Goal: Information Seeking & Learning: Learn about a topic

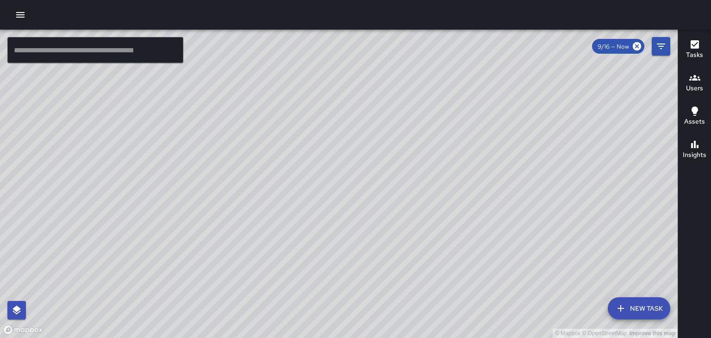
click at [26, 16] on button "button" at bounding box center [20, 15] width 19 height 19
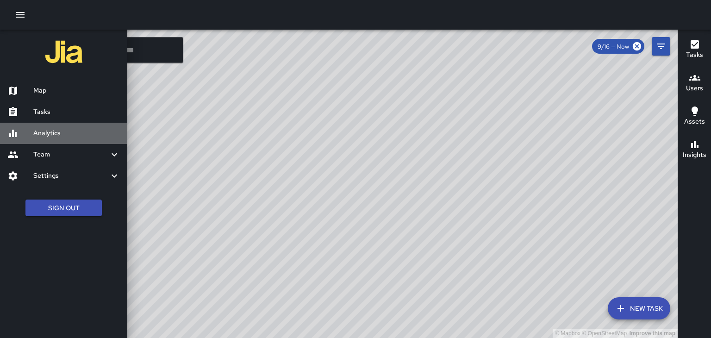
click at [40, 134] on h6 "Analytics" at bounding box center [76, 133] width 87 height 10
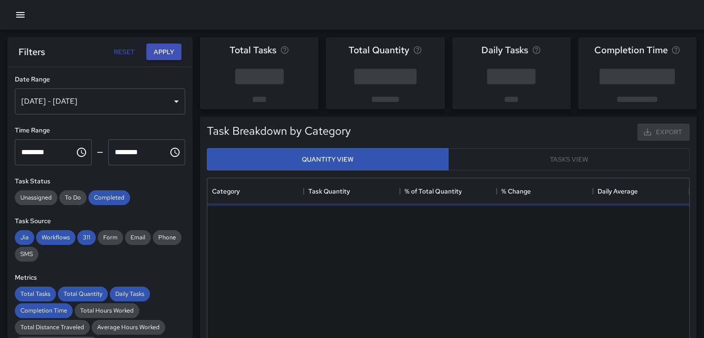
scroll to position [270, 475]
click at [20, 18] on icon "button" at bounding box center [20, 14] width 11 height 11
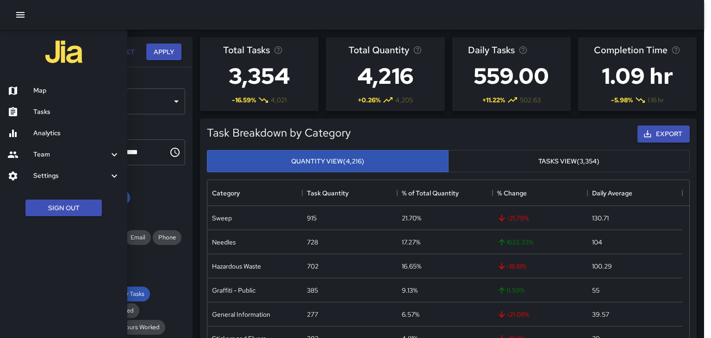
click at [187, 147] on div at bounding box center [355, 169] width 711 height 338
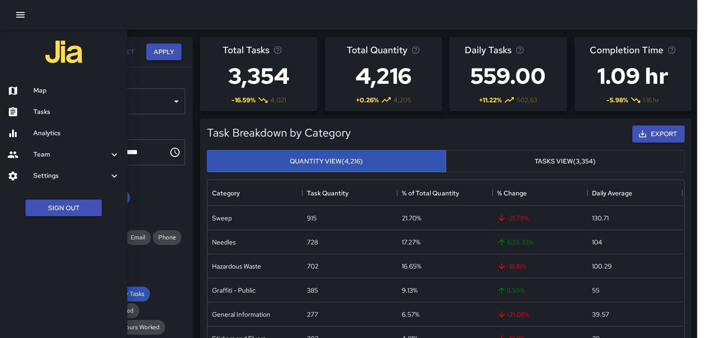
scroll to position [7, 7]
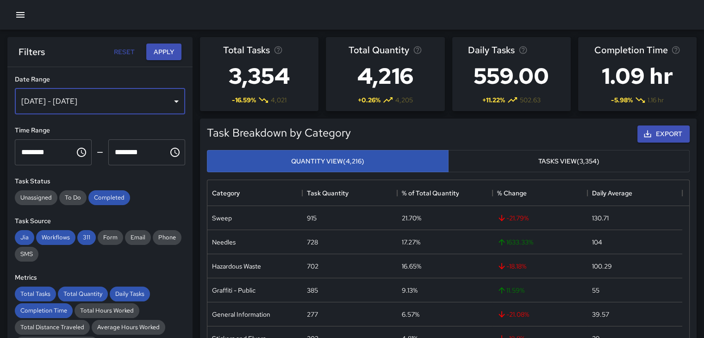
click at [167, 100] on div "[DATE] - [DATE]" at bounding box center [100, 101] width 170 height 26
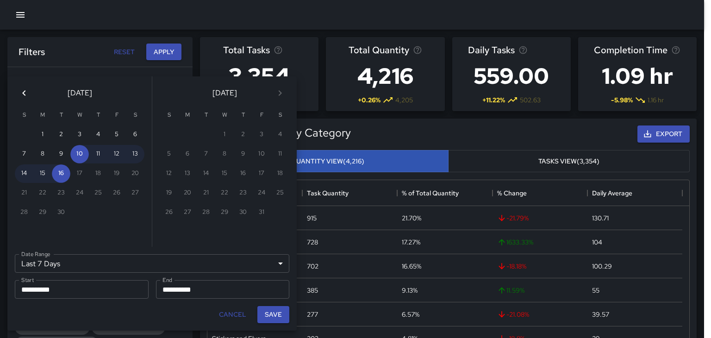
click at [26, 92] on icon "Previous month" at bounding box center [24, 93] width 11 height 11
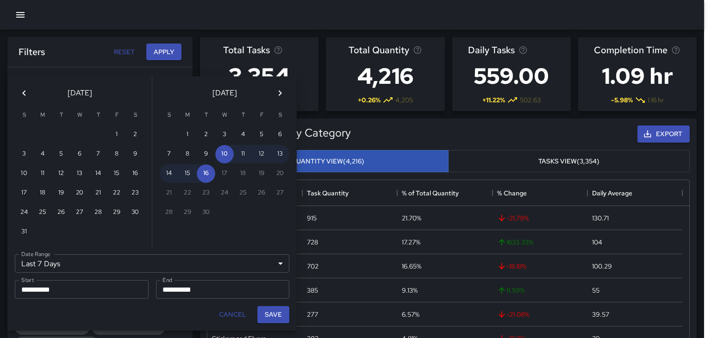
click at [26, 92] on icon "Previous month" at bounding box center [24, 93] width 11 height 11
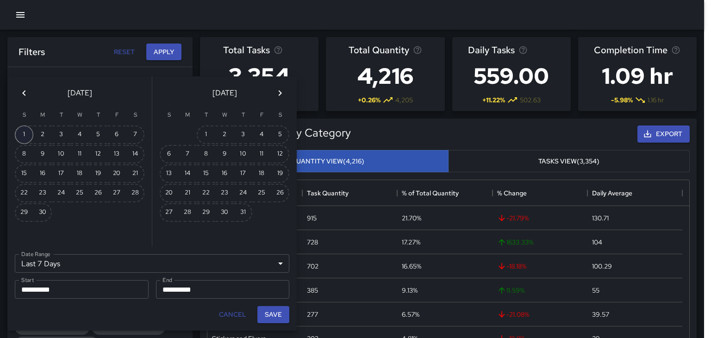
click at [30, 132] on button "1" at bounding box center [24, 134] width 19 height 19
type input "******"
type input "**********"
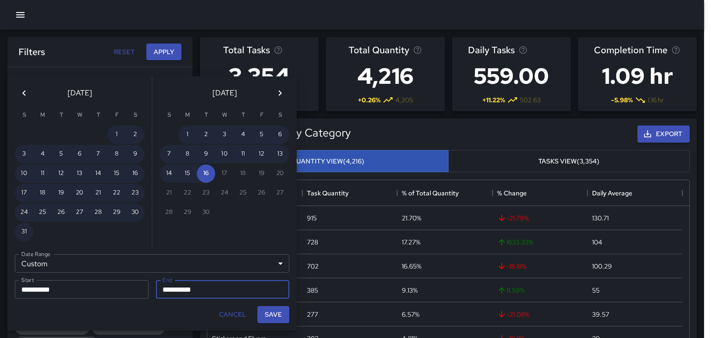
click at [20, 95] on icon "Previous month" at bounding box center [24, 93] width 11 height 11
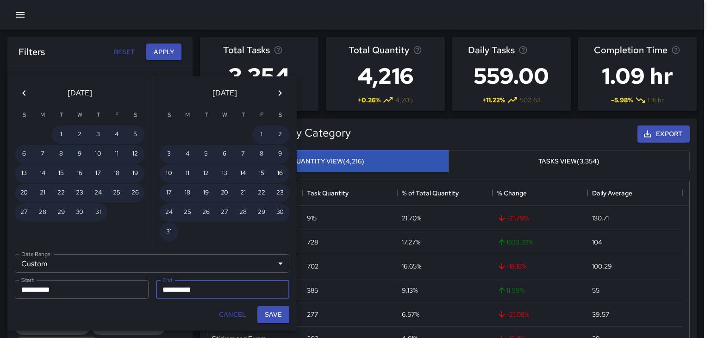
click at [20, 95] on icon "Previous month" at bounding box center [24, 93] width 11 height 11
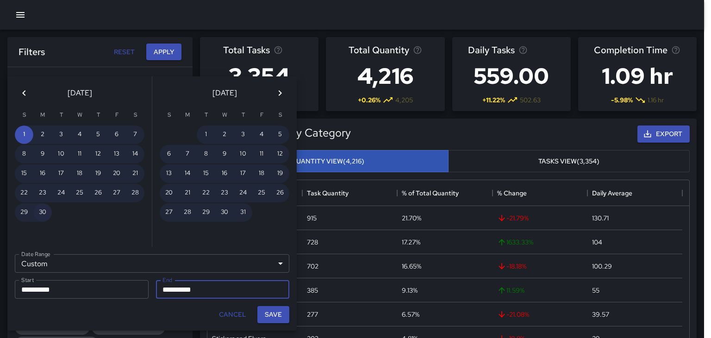
click at [45, 207] on button "30" at bounding box center [42, 212] width 19 height 19
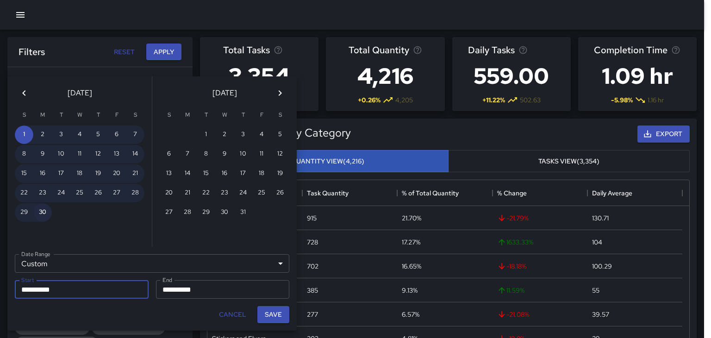
type input "**********"
click at [270, 314] on button "Save" at bounding box center [273, 314] width 32 height 17
type input "**********"
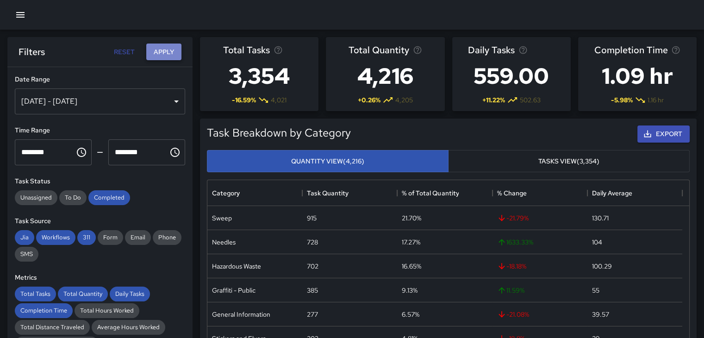
click at [155, 54] on button "Apply" at bounding box center [163, 52] width 35 height 17
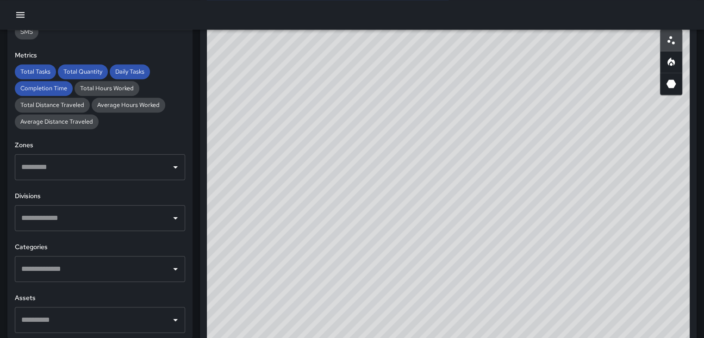
scroll to position [463, 0]
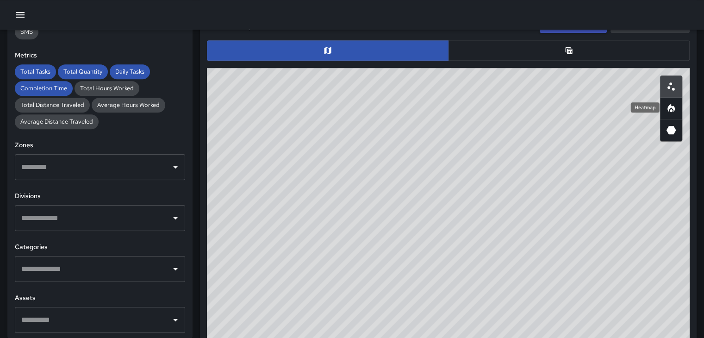
click at [673, 111] on icon "Heatmap" at bounding box center [671, 108] width 11 height 11
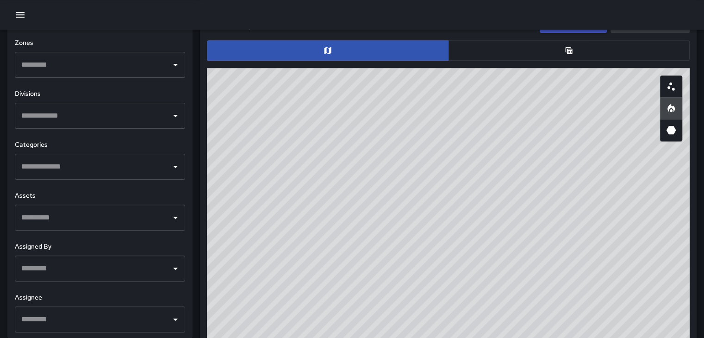
scroll to position [289, 0]
click at [172, 163] on icon "Open" at bounding box center [175, 165] width 11 height 11
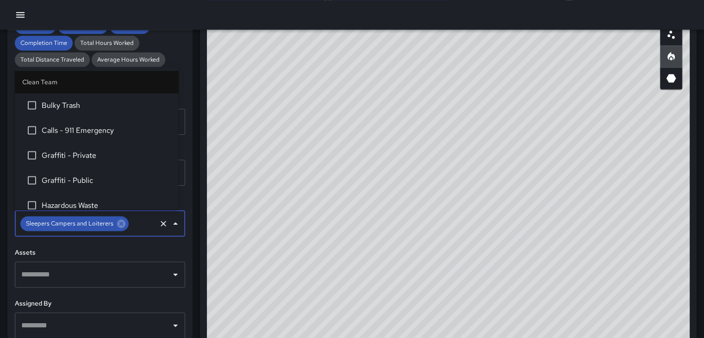
scroll to position [232, 0]
click at [159, 224] on icon "Clear" at bounding box center [163, 222] width 9 height 9
click at [170, 224] on icon "Close" at bounding box center [175, 222] width 11 height 11
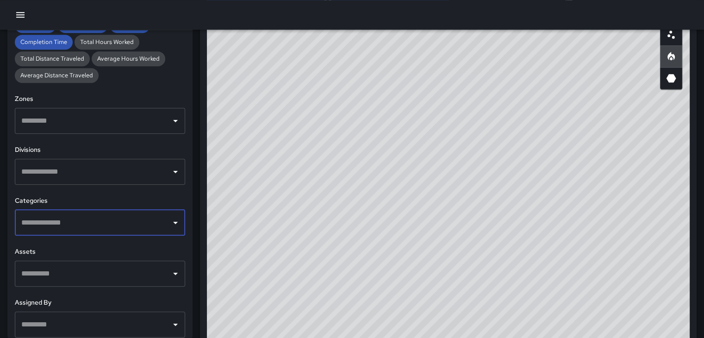
click at [170, 173] on icon "Open" at bounding box center [175, 171] width 11 height 11
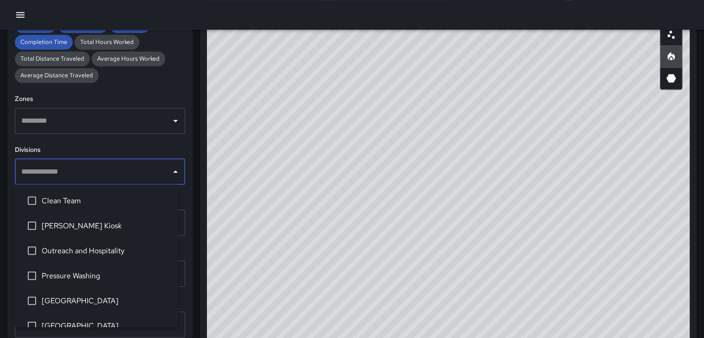
click at [170, 173] on icon "Close" at bounding box center [175, 171] width 11 height 11
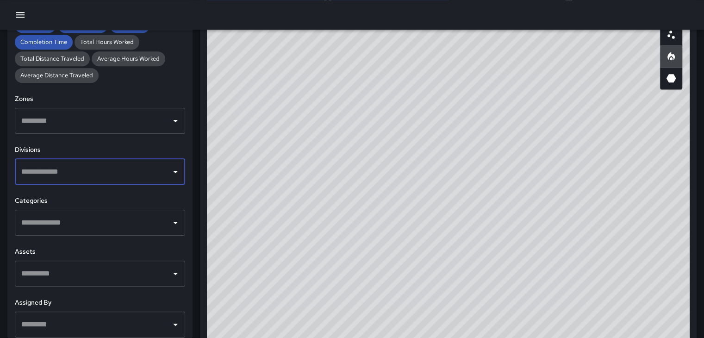
click at [170, 225] on icon "Open" at bounding box center [175, 222] width 11 height 11
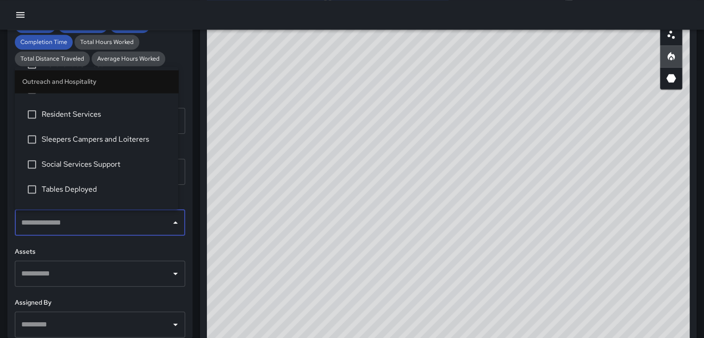
scroll to position [833, 0]
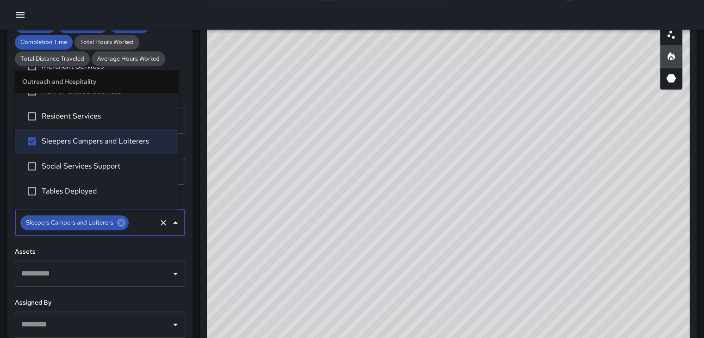
click at [138, 251] on h6 "Assets" at bounding box center [100, 252] width 170 height 10
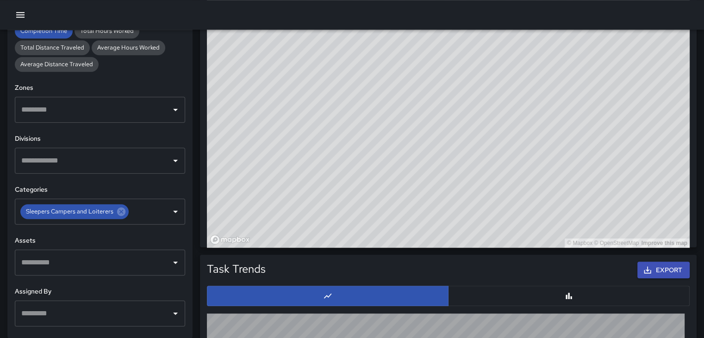
scroll to position [654, 0]
drag, startPoint x: 263, startPoint y: 201, endPoint x: 253, endPoint y: 234, distance: 34.4
click at [253, 236] on div "© Mapbox © OpenStreetMap Improve this map" at bounding box center [448, 62] width 483 height 370
drag, startPoint x: 270, startPoint y: 186, endPoint x: 302, endPoint y: 102, distance: 90.3
click at [302, 100] on div "© Mapbox © OpenStreetMap Improve this map" at bounding box center [448, 62] width 483 height 370
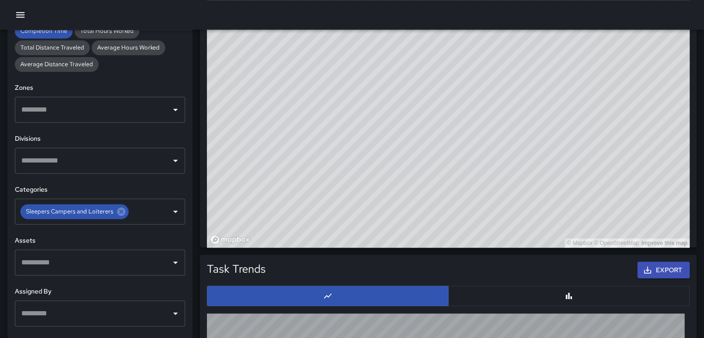
drag, startPoint x: 257, startPoint y: 88, endPoint x: 355, endPoint y: 136, distance: 109.1
click at [355, 136] on div "© Mapbox © OpenStreetMap Improve this map" at bounding box center [448, 62] width 483 height 370
drag, startPoint x: 372, startPoint y: 125, endPoint x: 241, endPoint y: 130, distance: 131.6
click at [241, 130] on div "© Mapbox © OpenStreetMap Improve this map" at bounding box center [448, 62] width 483 height 370
drag, startPoint x: 420, startPoint y: 132, endPoint x: 266, endPoint y: 126, distance: 154.8
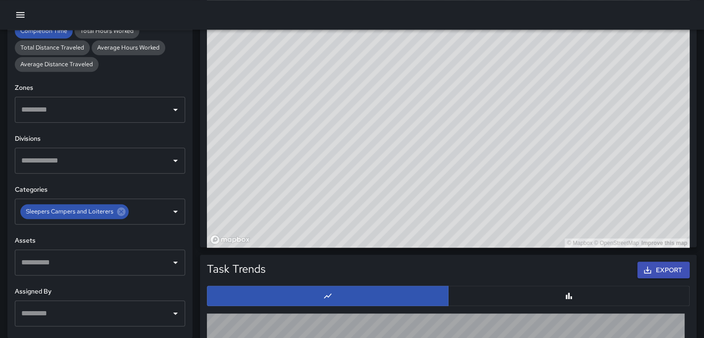
click at [266, 126] on div "© Mapbox © OpenStreetMap Improve this map" at bounding box center [448, 62] width 483 height 370
drag, startPoint x: 456, startPoint y: 276, endPoint x: 482, endPoint y: 256, distance: 33.0
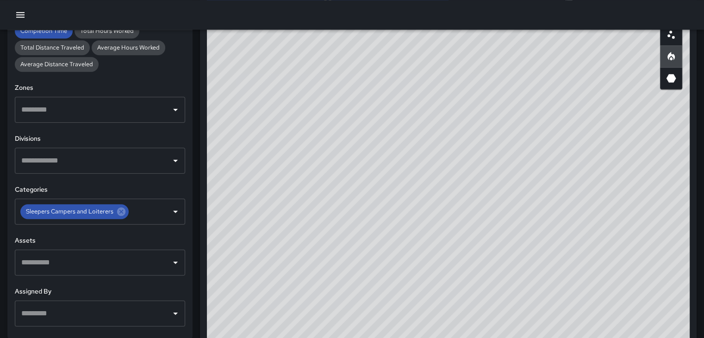
scroll to position [561, 0]
drag, startPoint x: 483, startPoint y: 216, endPoint x: 506, endPoint y: 148, distance: 71.5
click at [506, 148] on div "© Mapbox © OpenStreetMap Improve this map" at bounding box center [448, 155] width 483 height 370
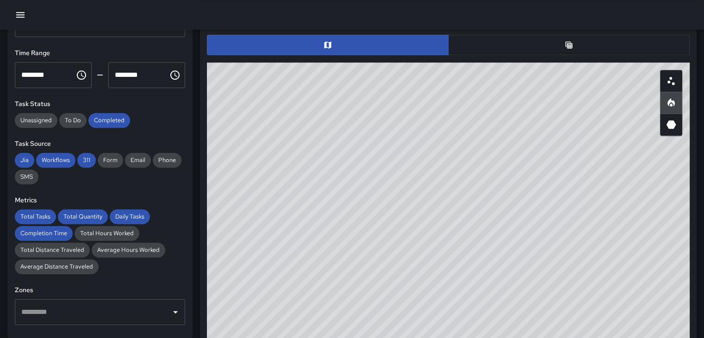
scroll to position [0, 0]
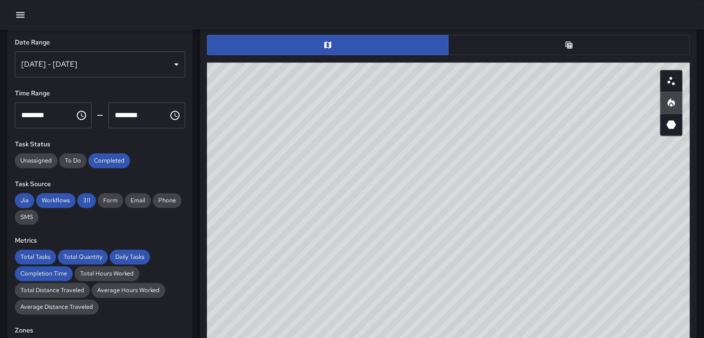
click at [21, 10] on icon "button" at bounding box center [20, 14] width 11 height 11
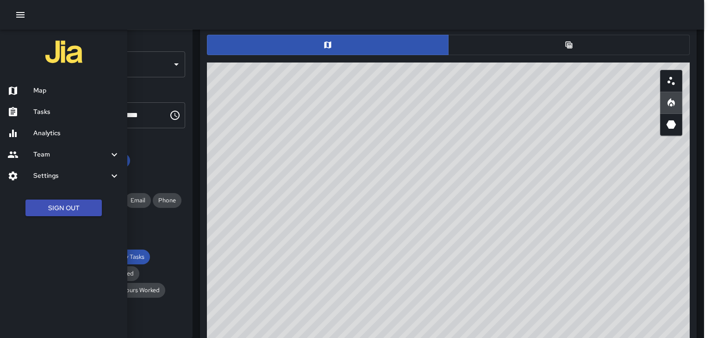
click at [155, 81] on div at bounding box center [355, 169] width 711 height 338
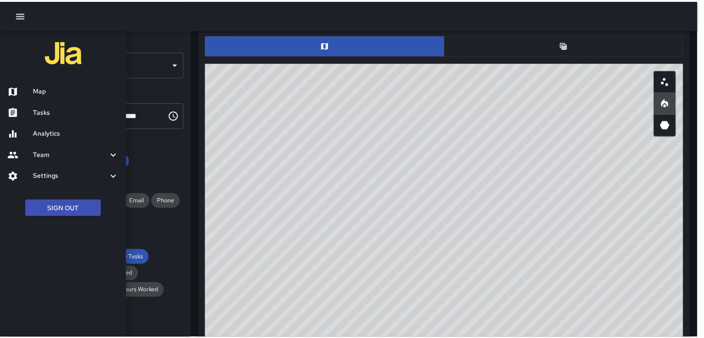
scroll to position [7, 7]
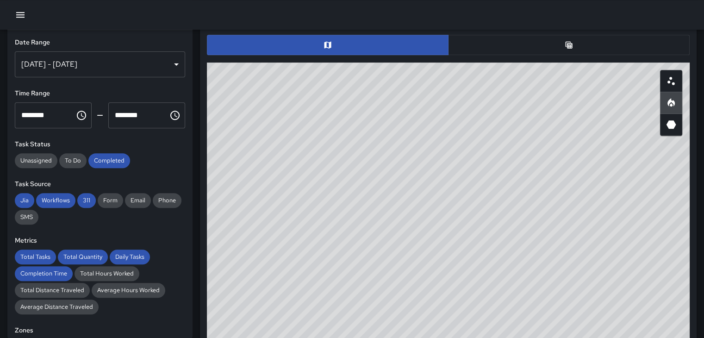
click at [167, 59] on div "[DATE] - [DATE]" at bounding box center [100, 64] width 170 height 26
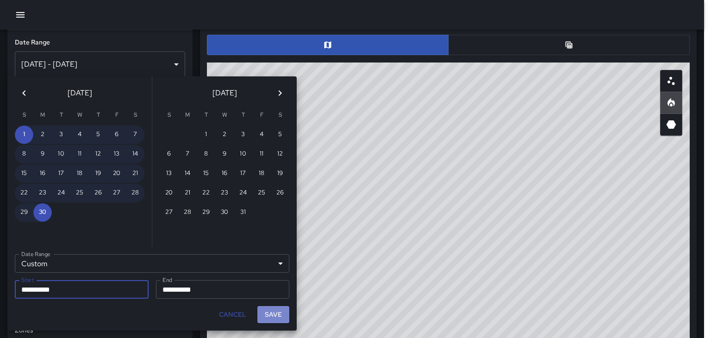
click at [269, 316] on button "Save" at bounding box center [273, 314] width 32 height 17
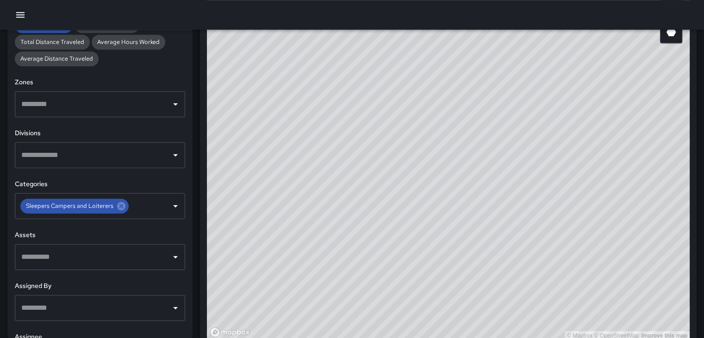
scroll to position [278, 0]
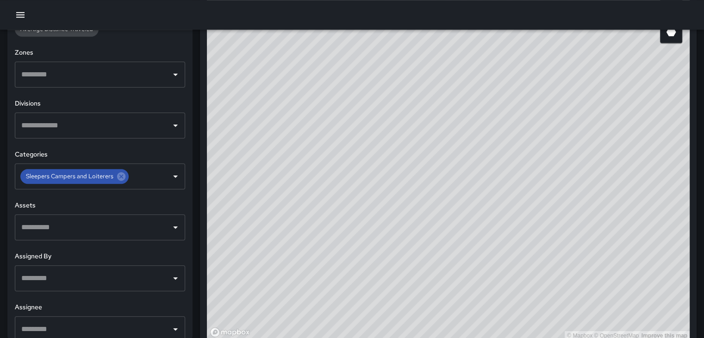
click at [170, 225] on icon "Open" at bounding box center [175, 227] width 11 height 11
click at [170, 224] on icon "Close" at bounding box center [175, 227] width 11 height 11
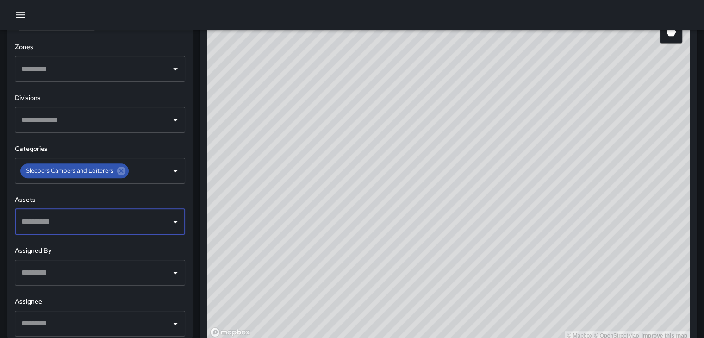
scroll to position [289, 0]
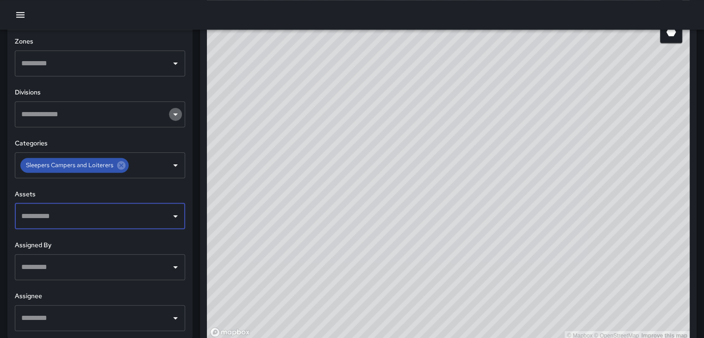
click at [169, 120] on button "Open" at bounding box center [175, 114] width 13 height 13
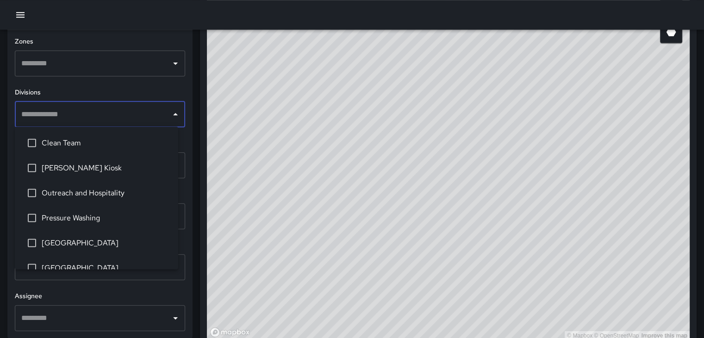
click at [169, 119] on button "Close" at bounding box center [175, 114] width 13 height 13
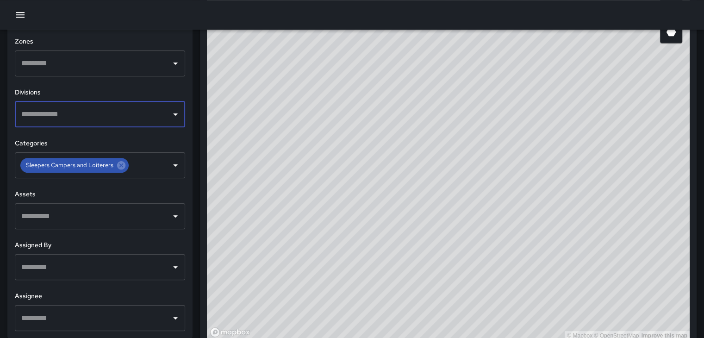
click at [172, 73] on div "​" at bounding box center [100, 63] width 170 height 26
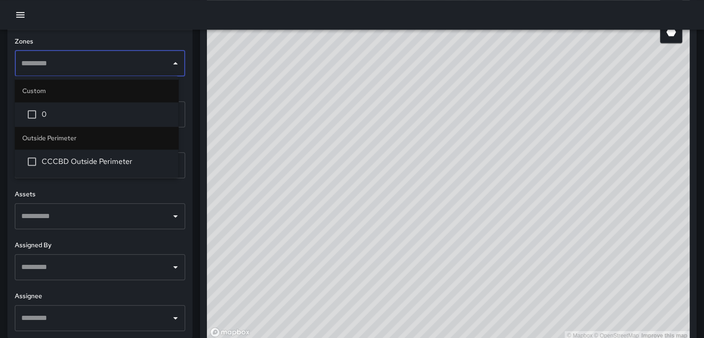
click at [172, 70] on div "​" at bounding box center [100, 63] width 170 height 26
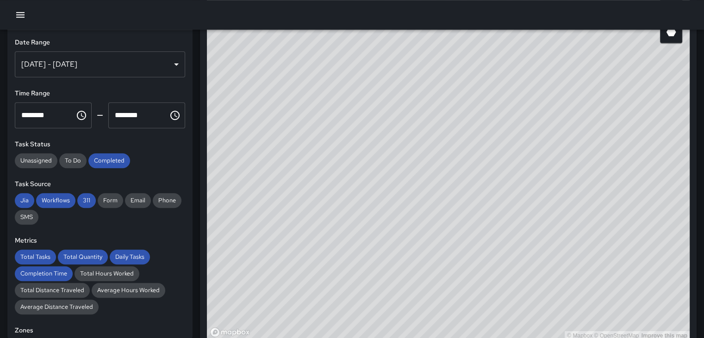
scroll to position [0, 0]
click at [175, 67] on div "[DATE] - [DATE]" at bounding box center [100, 64] width 170 height 26
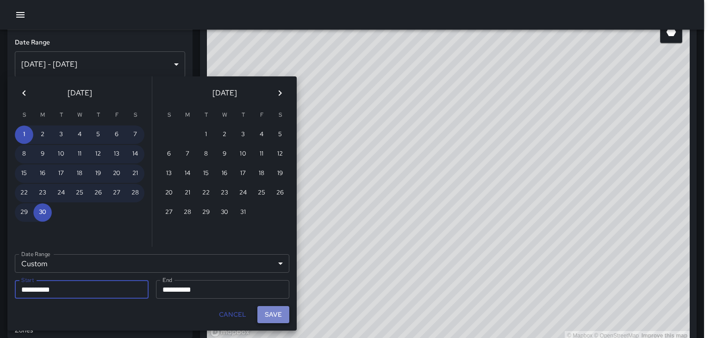
click at [274, 307] on button "Save" at bounding box center [273, 314] width 32 height 17
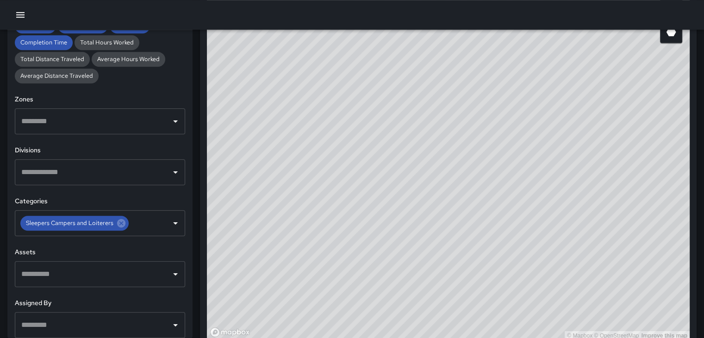
scroll to position [232, 0]
click at [170, 219] on icon "Open" at bounding box center [175, 222] width 11 height 11
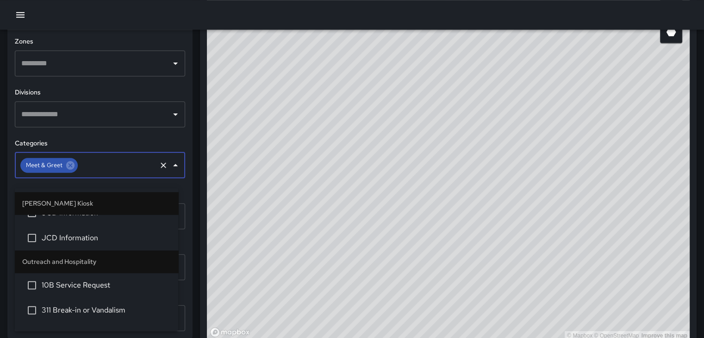
scroll to position [289, 0]
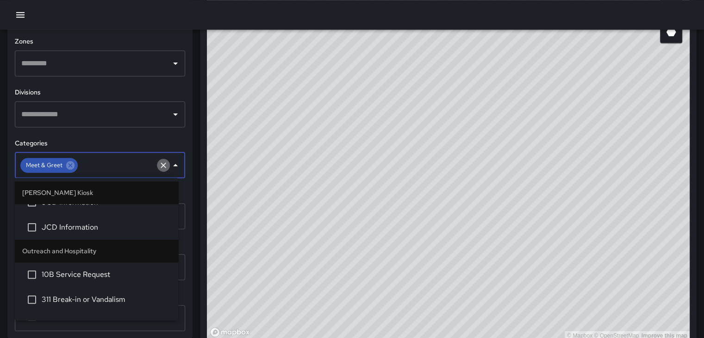
click at [159, 163] on icon "Clear" at bounding box center [163, 165] width 9 height 9
click at [173, 165] on icon "Close" at bounding box center [175, 165] width 5 height 2
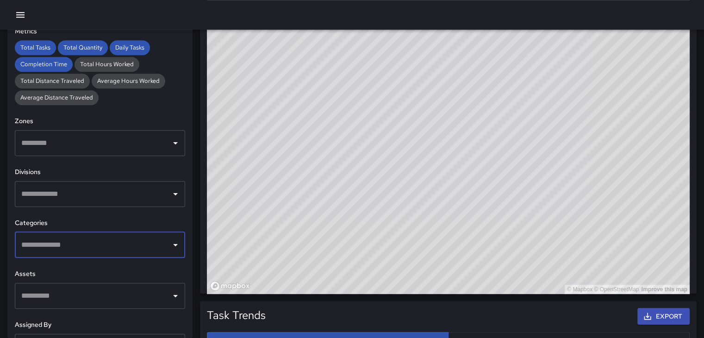
scroll to position [196, 0]
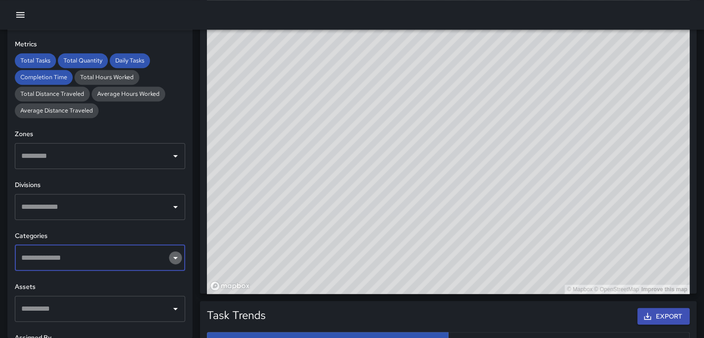
click at [170, 252] on icon "Open" at bounding box center [175, 257] width 11 height 11
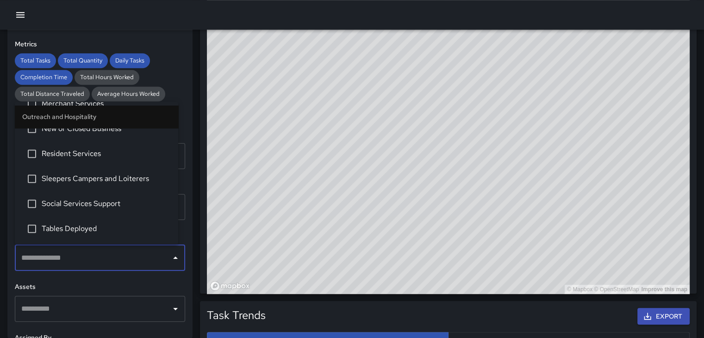
scroll to position [833, 0]
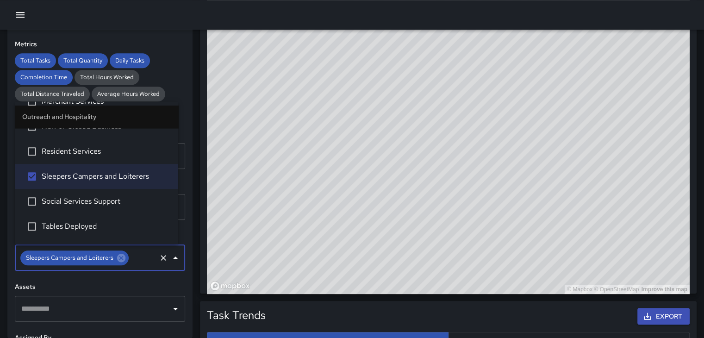
click at [110, 257] on span "Sleepers Campers and Loiterers" at bounding box center [69, 257] width 99 height 11
click at [96, 256] on span "Sleepers Campers and Loiterers" at bounding box center [69, 257] width 99 height 11
click at [173, 257] on icon "Close" at bounding box center [175, 258] width 5 height 2
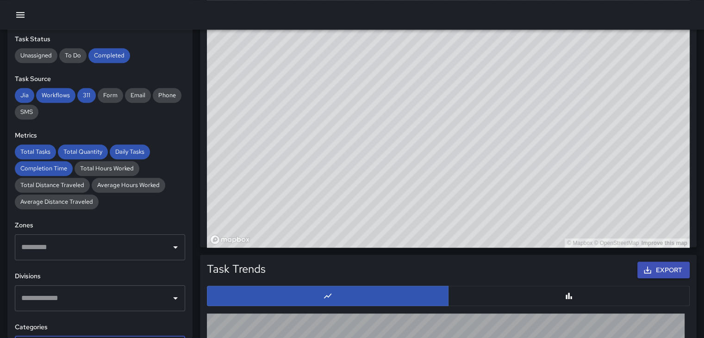
scroll to position [100, 0]
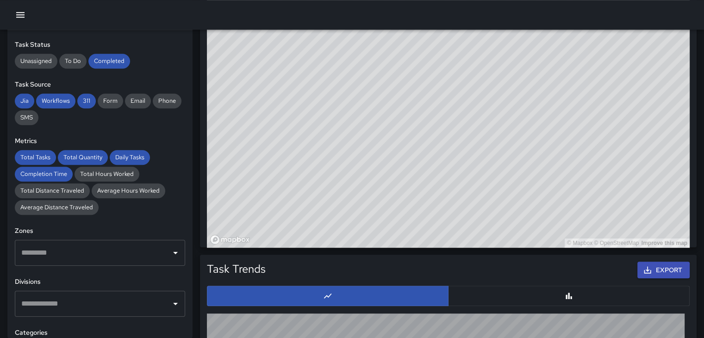
drag, startPoint x: 462, startPoint y: 110, endPoint x: 544, endPoint y: 116, distance: 82.6
click at [544, 116] on div "© Mapbox © OpenStreetMap Improve this map" at bounding box center [448, 62] width 483 height 370
click at [119, 59] on span "Completed" at bounding box center [109, 61] width 42 height 8
click at [119, 58] on span "Completed" at bounding box center [109, 61] width 42 height 8
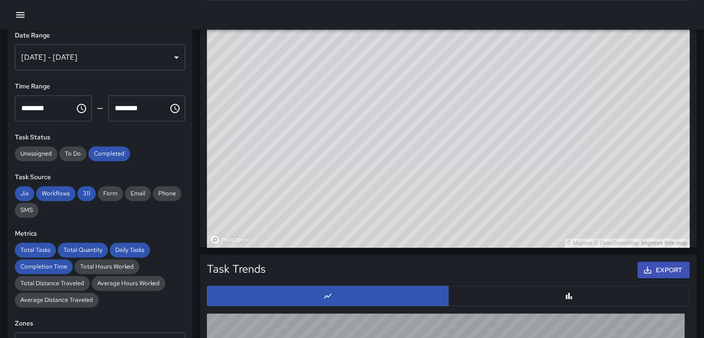
scroll to position [0, 0]
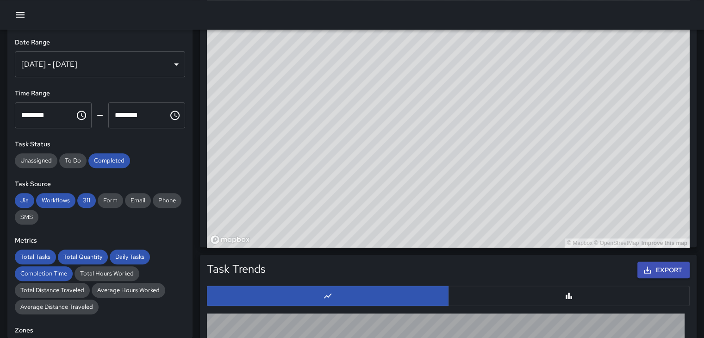
click at [170, 63] on div "[DATE] - [DATE]" at bounding box center [100, 64] width 170 height 26
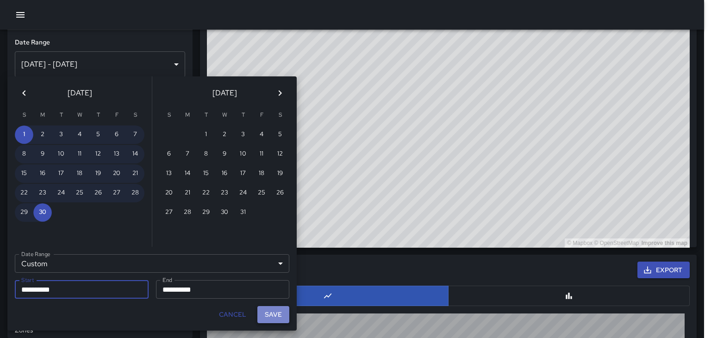
click at [263, 316] on button "Save" at bounding box center [273, 314] width 32 height 17
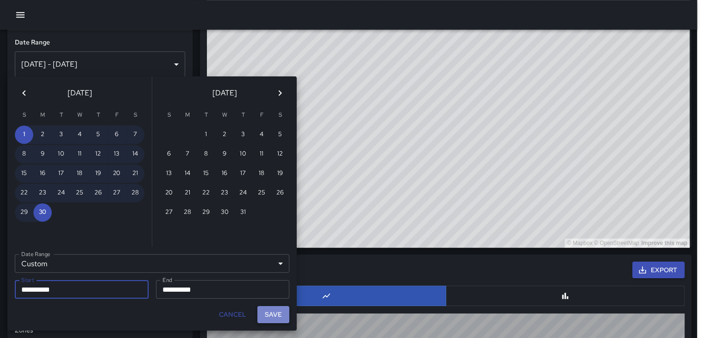
scroll to position [7, 7]
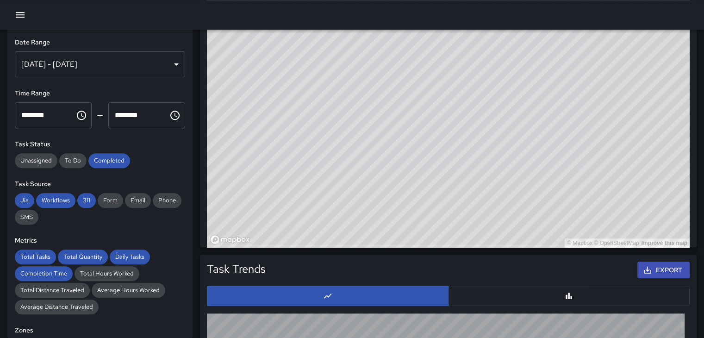
click at [172, 61] on div "[DATE] - [DATE]" at bounding box center [100, 64] width 170 height 26
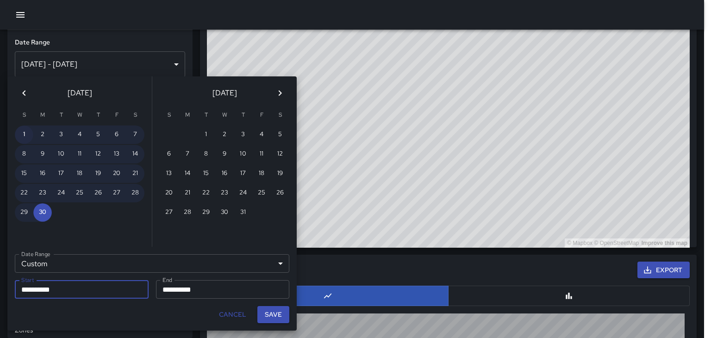
click at [30, 131] on button "1" at bounding box center [24, 134] width 19 height 19
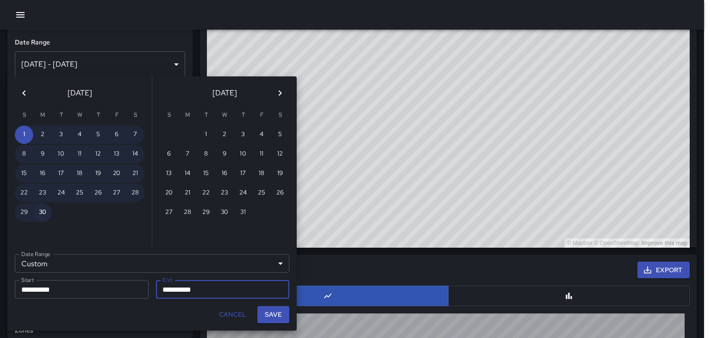
click at [43, 213] on button "30" at bounding box center [42, 212] width 19 height 19
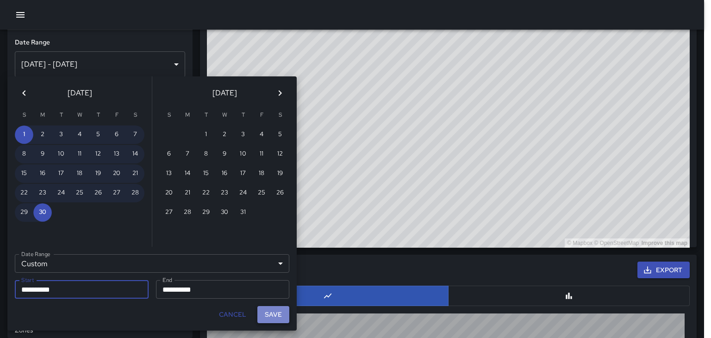
click at [264, 313] on button "Save" at bounding box center [273, 314] width 32 height 17
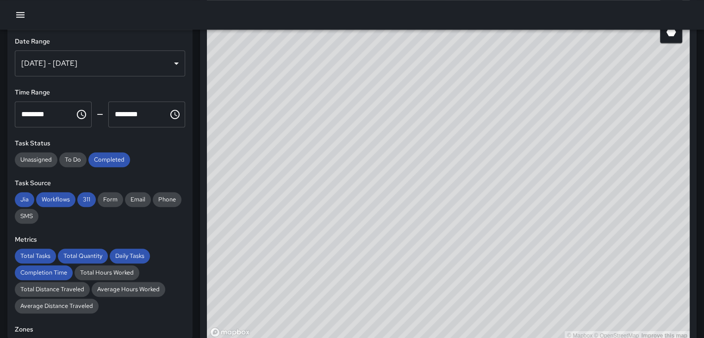
scroll to position [0, 0]
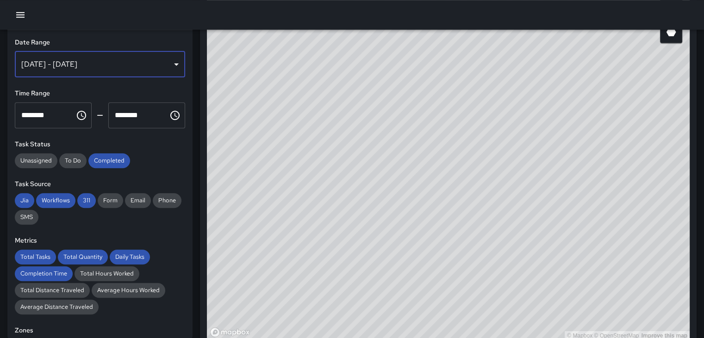
click at [142, 66] on div "[DATE] - [DATE]" at bounding box center [100, 64] width 170 height 26
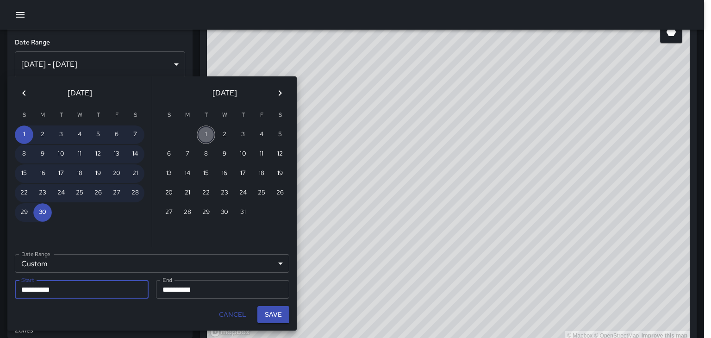
click at [200, 132] on button "1" at bounding box center [206, 134] width 19 height 19
type input "**********"
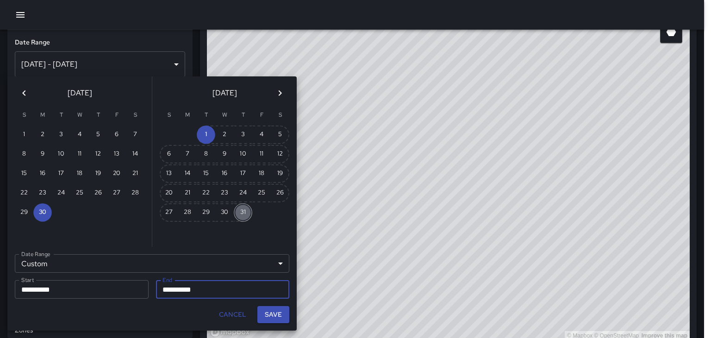
click at [243, 207] on button "31" at bounding box center [243, 212] width 19 height 19
type input "**********"
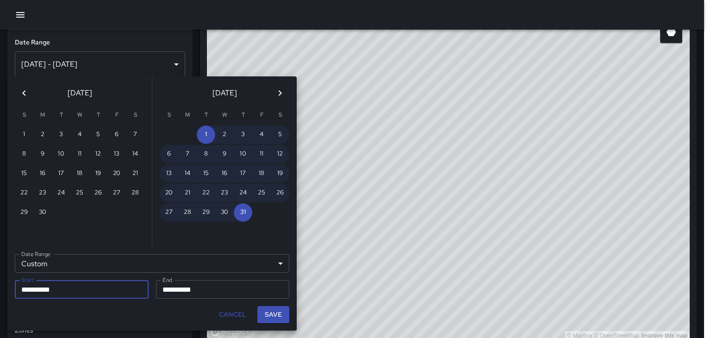
click at [276, 308] on button "Save" at bounding box center [273, 314] width 32 height 17
type input "**********"
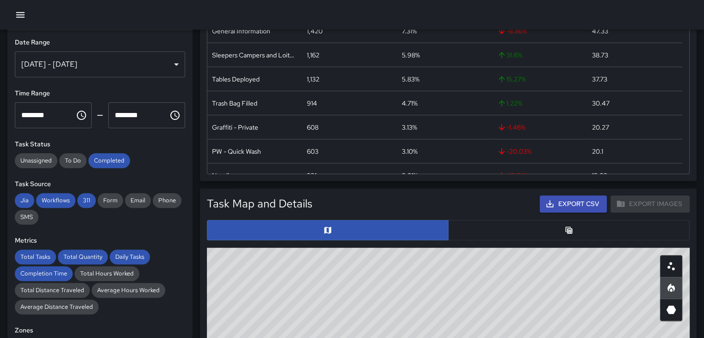
click at [157, 62] on div "[DATE] - [DATE]" at bounding box center [100, 64] width 170 height 26
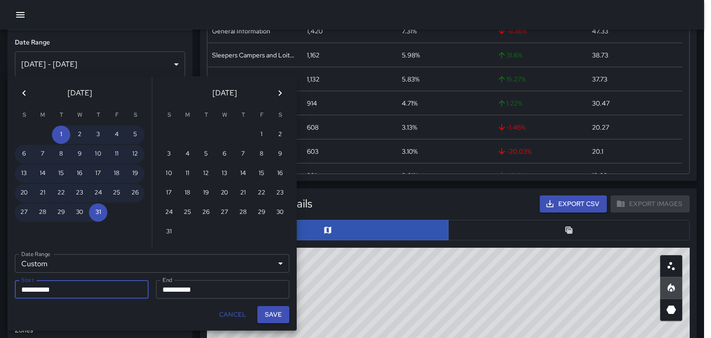
click at [24, 89] on icon "Previous month" at bounding box center [24, 93] width 11 height 11
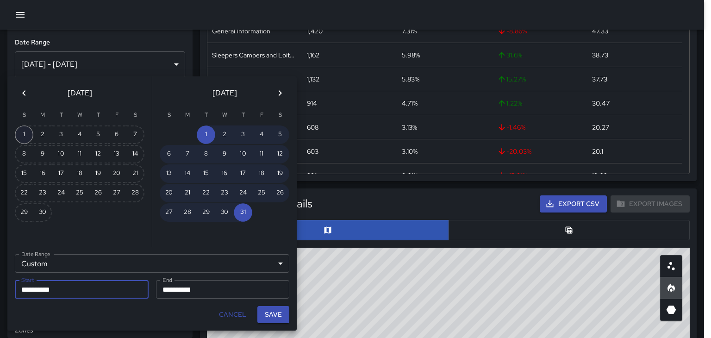
click at [30, 131] on button "1" at bounding box center [24, 134] width 19 height 19
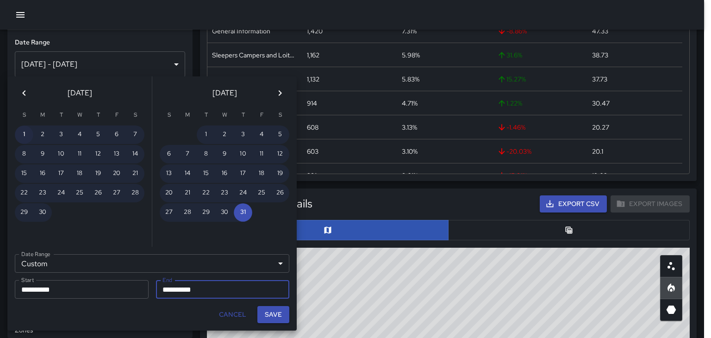
type input "**********"
click at [51, 209] on button "30" at bounding box center [42, 212] width 19 height 19
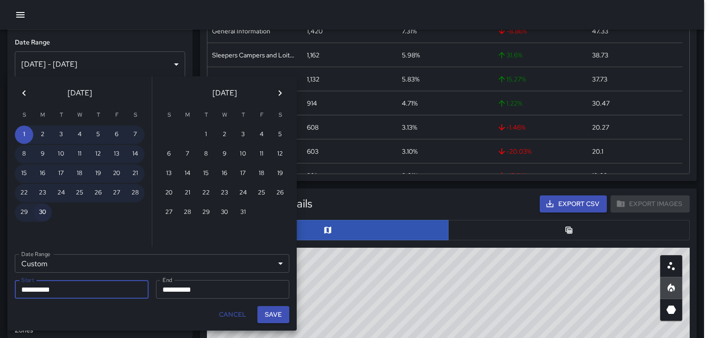
type input "**********"
click at [269, 310] on button "Save" at bounding box center [273, 314] width 32 height 17
type input "**********"
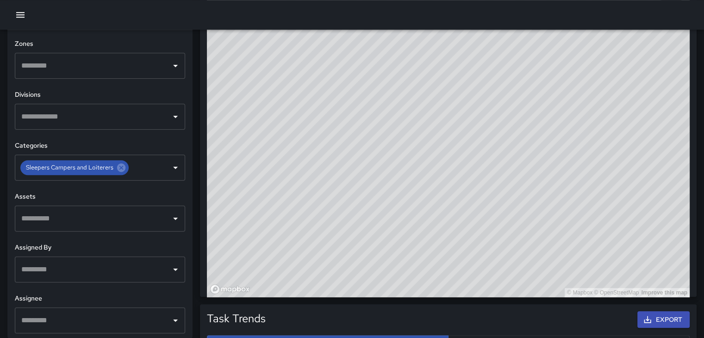
scroll to position [289, 0]
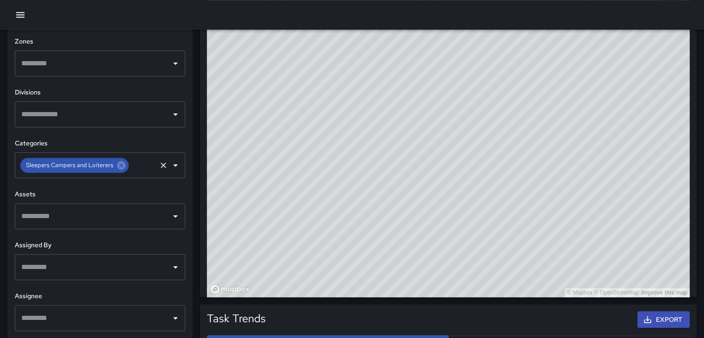
click at [170, 166] on icon "Open" at bounding box center [175, 165] width 11 height 11
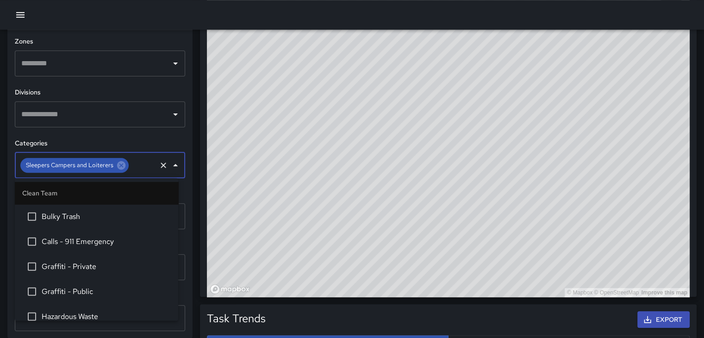
scroll to position [778, 0]
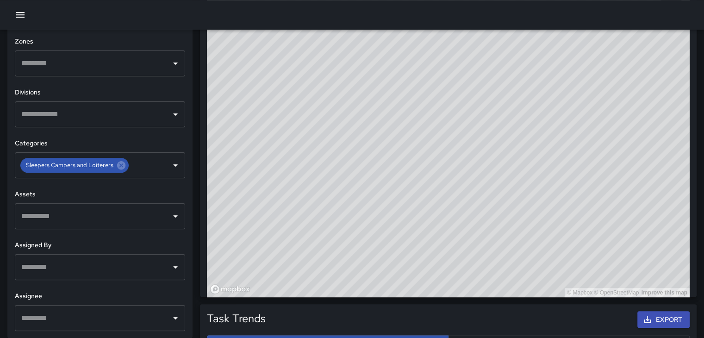
click at [178, 132] on div "**********" at bounding box center [99, 184] width 185 height 308
click at [171, 119] on icon "Open" at bounding box center [175, 114] width 11 height 11
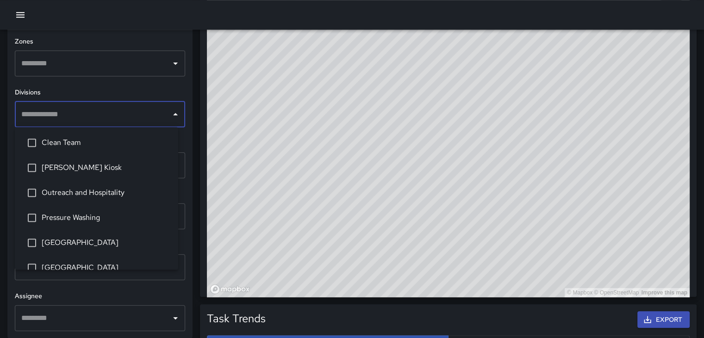
scroll to position [0, 0]
click at [170, 62] on icon "Open" at bounding box center [175, 63] width 11 height 11
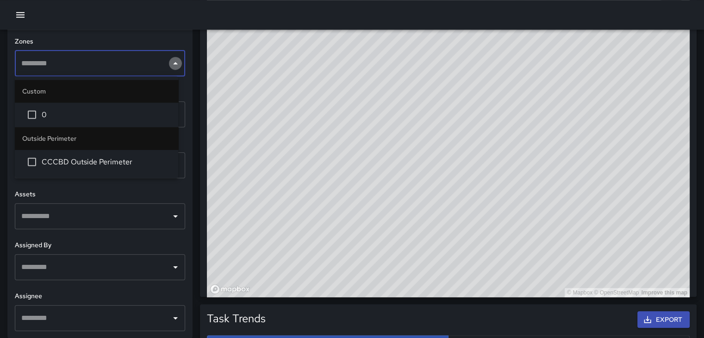
click at [173, 63] on icon "Close" at bounding box center [175, 63] width 5 height 2
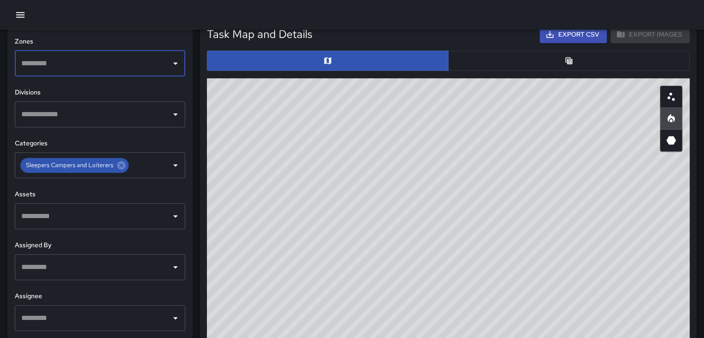
scroll to position [417, 0]
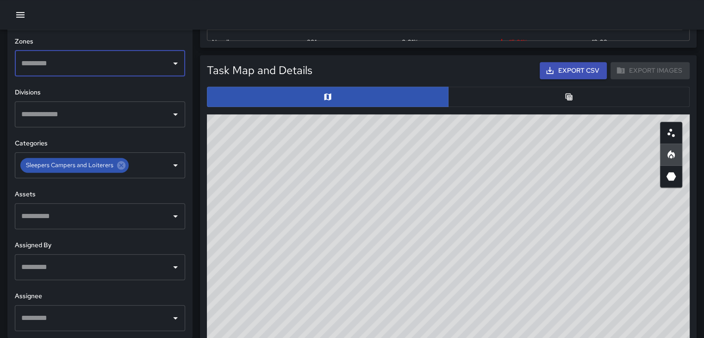
click at [488, 91] on button "button" at bounding box center [569, 97] width 242 height 20
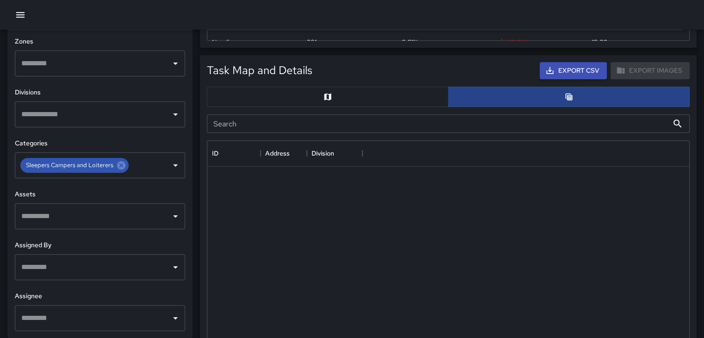
scroll to position [7, 7]
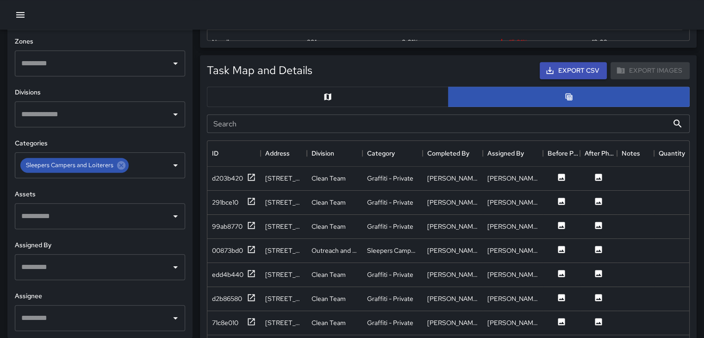
click at [389, 101] on button "button" at bounding box center [328, 97] width 242 height 20
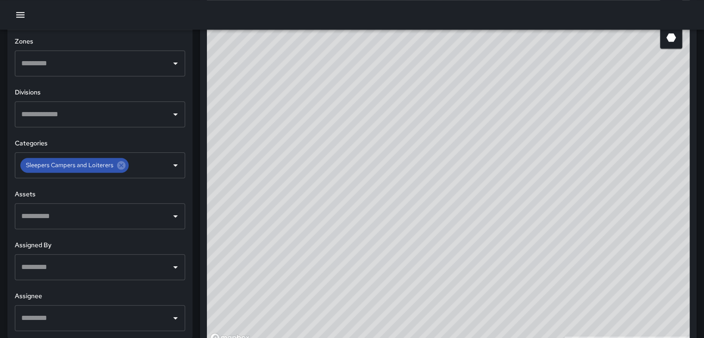
scroll to position [289, 0]
click at [159, 164] on icon "Clear" at bounding box center [163, 165] width 9 height 9
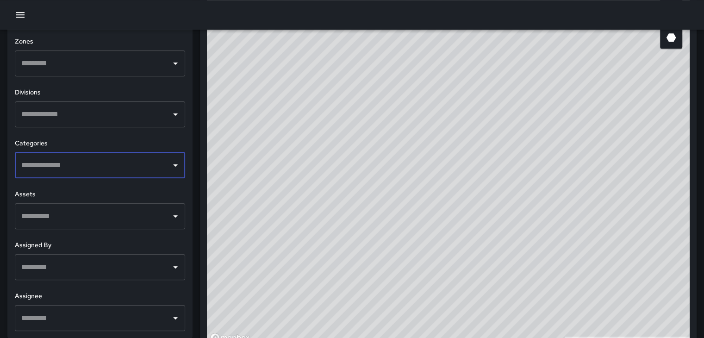
click at [170, 163] on icon "Open" at bounding box center [175, 165] width 11 height 11
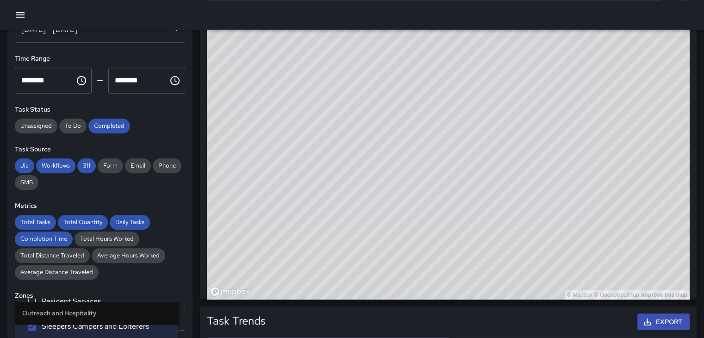
scroll to position [0, 0]
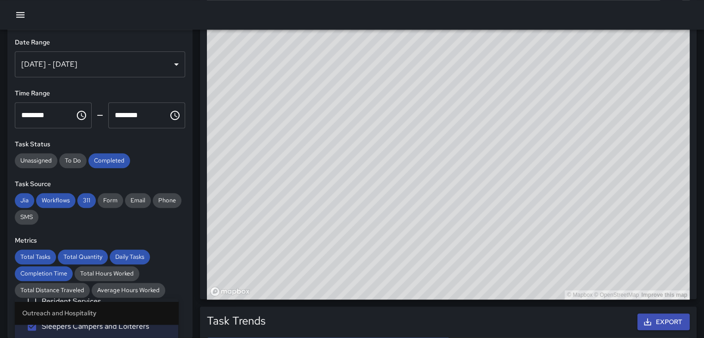
click at [169, 60] on div "[DATE] - [DATE]" at bounding box center [100, 64] width 170 height 26
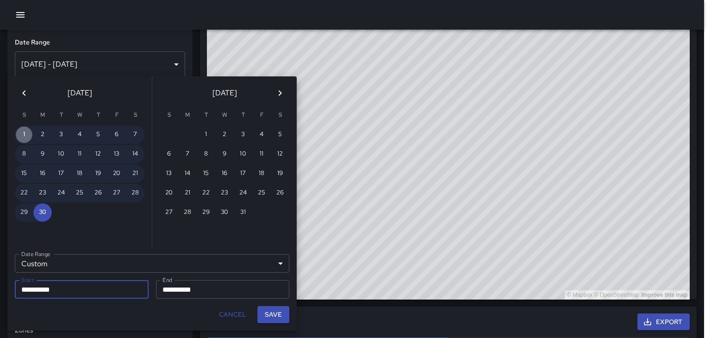
click at [27, 128] on button "1" at bounding box center [24, 134] width 19 height 19
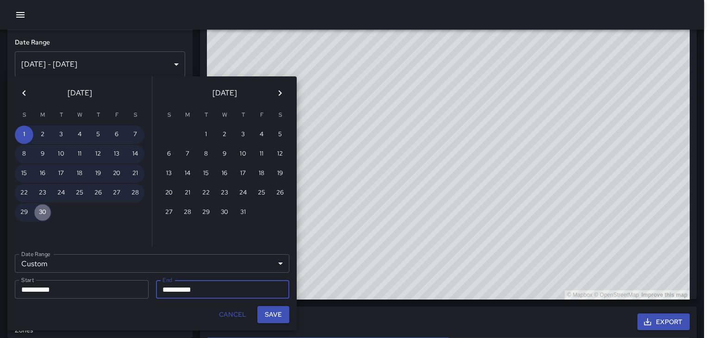
click at [45, 205] on button "30" at bounding box center [42, 212] width 19 height 19
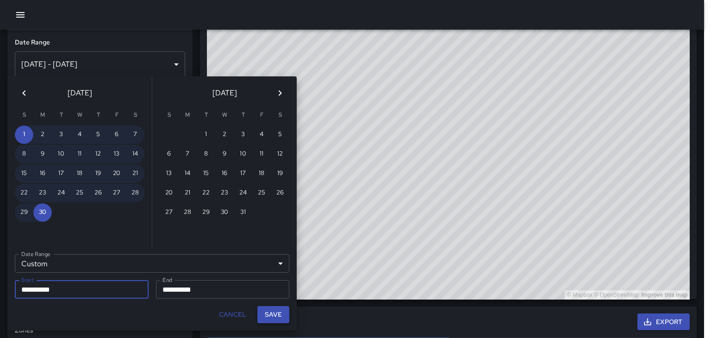
click at [280, 316] on button "Save" at bounding box center [273, 314] width 32 height 17
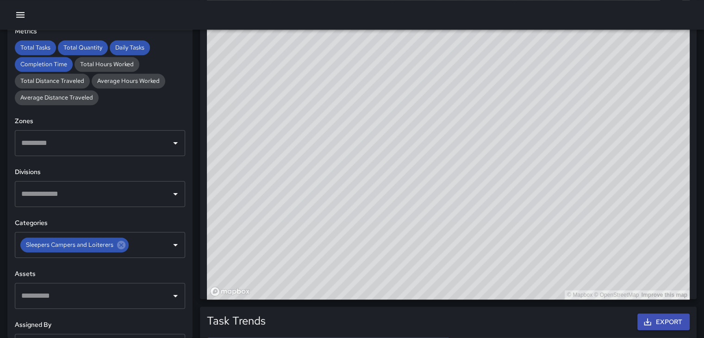
scroll to position [196, 0]
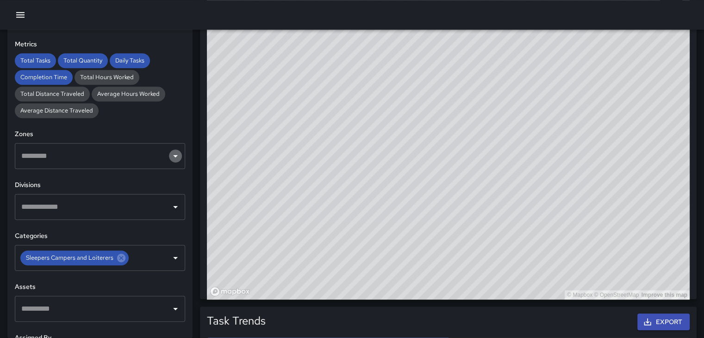
click at [170, 159] on icon "Open" at bounding box center [175, 155] width 11 height 11
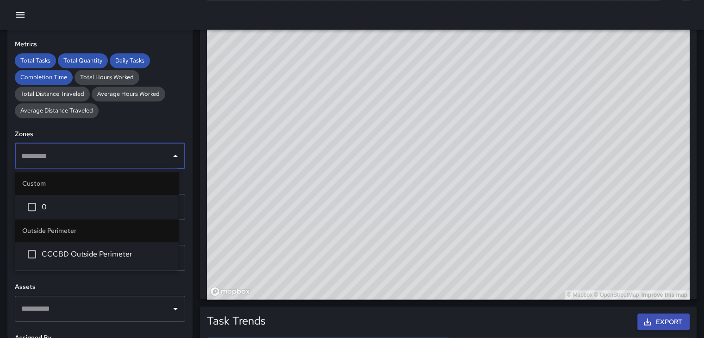
click at [170, 159] on icon "Close" at bounding box center [175, 155] width 11 height 11
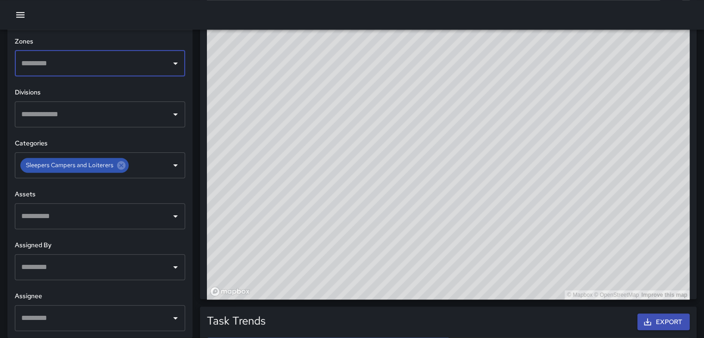
scroll to position [289, 0]
click at [170, 318] on icon "Open" at bounding box center [175, 318] width 11 height 11
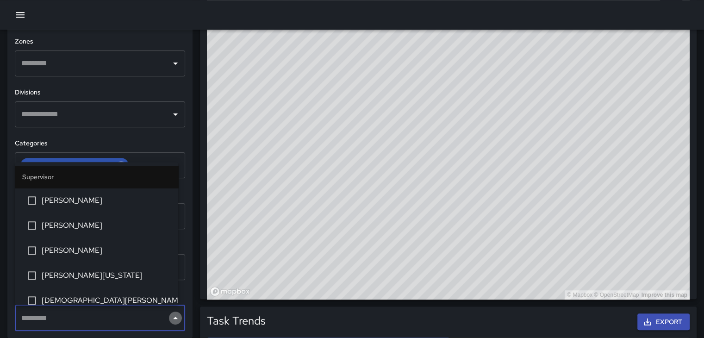
click at [170, 318] on icon "Close" at bounding box center [175, 318] width 11 height 11
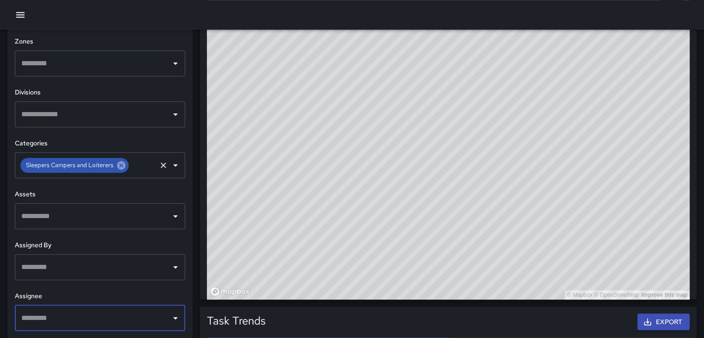
click at [122, 168] on icon at bounding box center [121, 165] width 8 height 8
click at [172, 211] on icon "Open" at bounding box center [175, 216] width 11 height 11
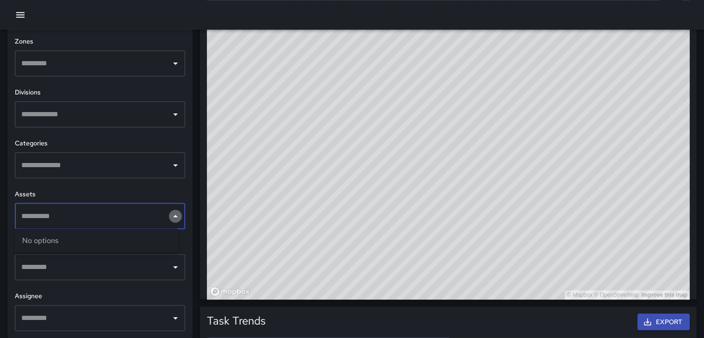
click at [171, 212] on icon "Close" at bounding box center [175, 216] width 11 height 11
click at [170, 119] on icon "Open" at bounding box center [175, 114] width 11 height 11
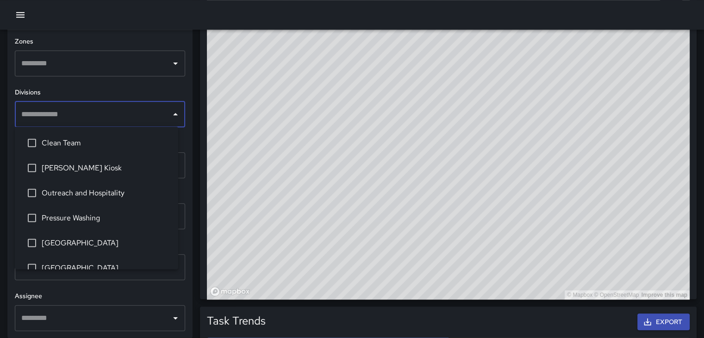
click at [170, 119] on icon "Close" at bounding box center [175, 114] width 11 height 11
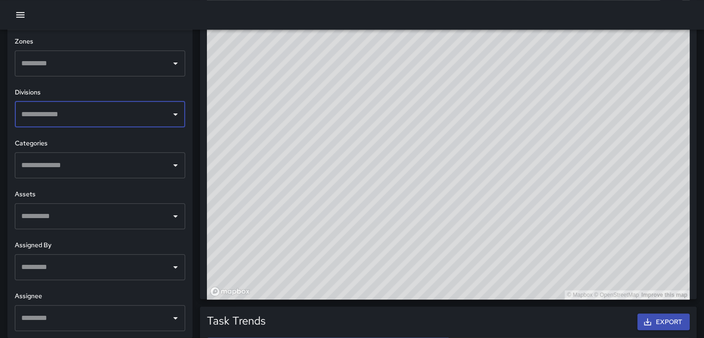
click at [375, 192] on div "© Mapbox © OpenStreetMap Improve this map" at bounding box center [448, 114] width 483 height 370
drag, startPoint x: 407, startPoint y: 228, endPoint x: 441, endPoint y: 225, distance: 34.0
click at [441, 225] on div "© Mapbox © OpenStreetMap Improve this map" at bounding box center [448, 114] width 483 height 370
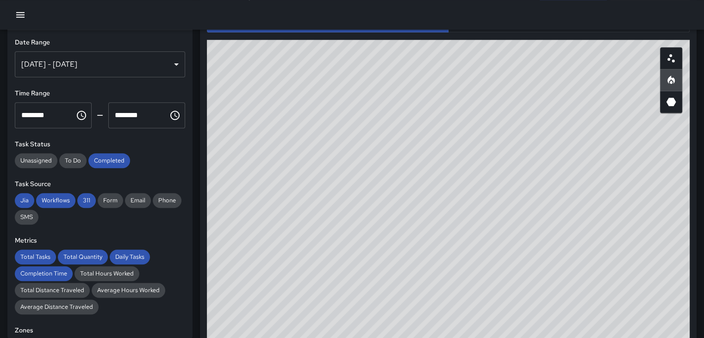
scroll to position [417, 0]
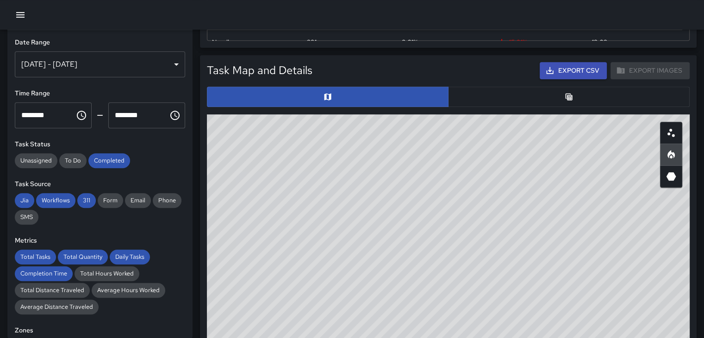
click at [18, 17] on icon "button" at bounding box center [20, 14] width 11 height 11
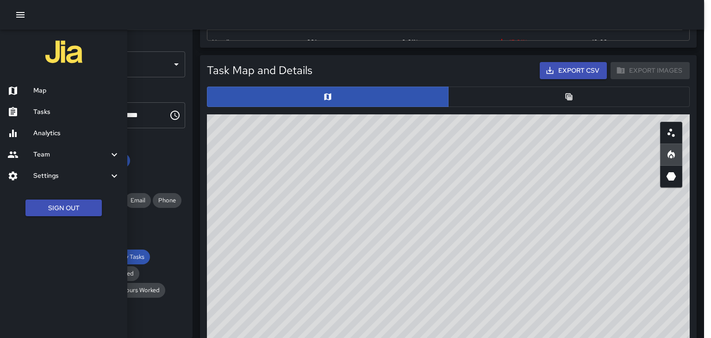
click at [49, 131] on h6 "Analytics" at bounding box center [76, 133] width 87 height 10
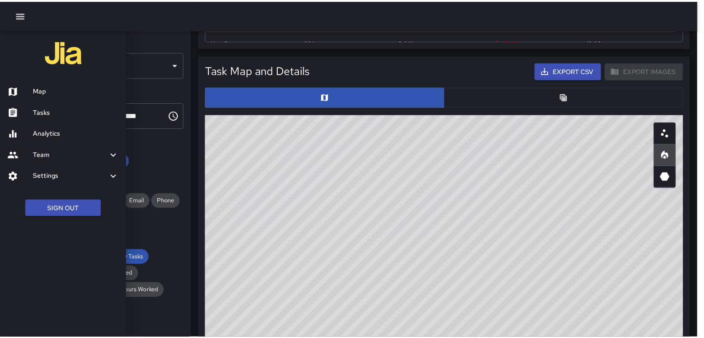
scroll to position [7, 7]
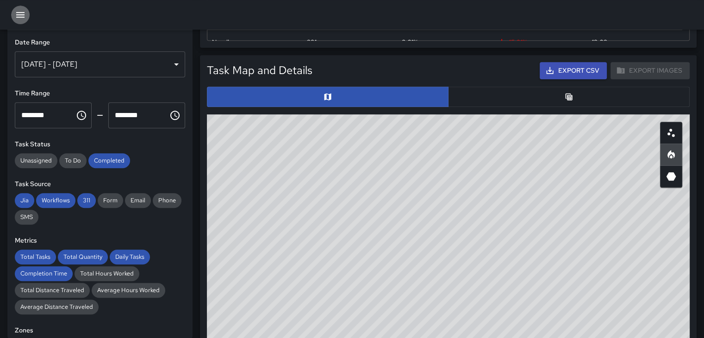
click at [21, 12] on icon "button" at bounding box center [20, 14] width 11 height 11
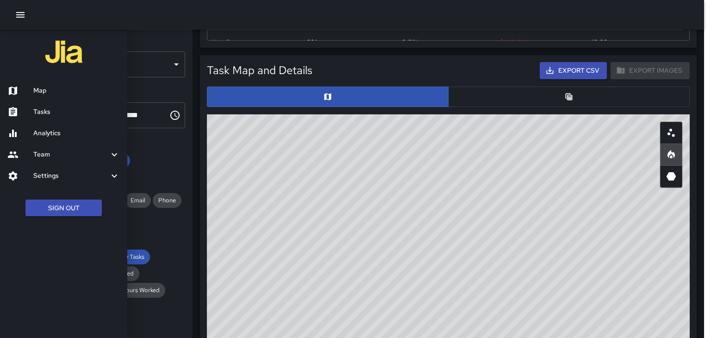
click at [21, 12] on icon "button" at bounding box center [20, 14] width 11 height 11
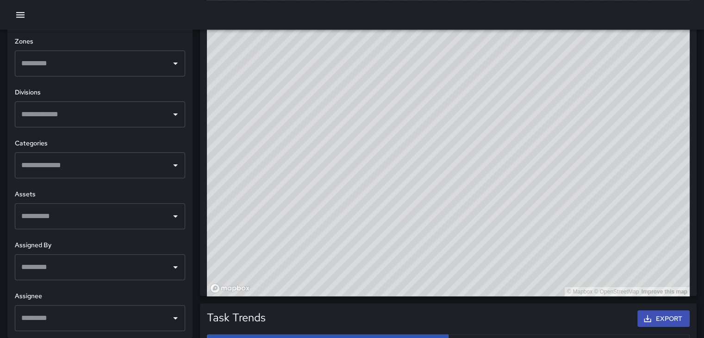
scroll to position [605, 0]
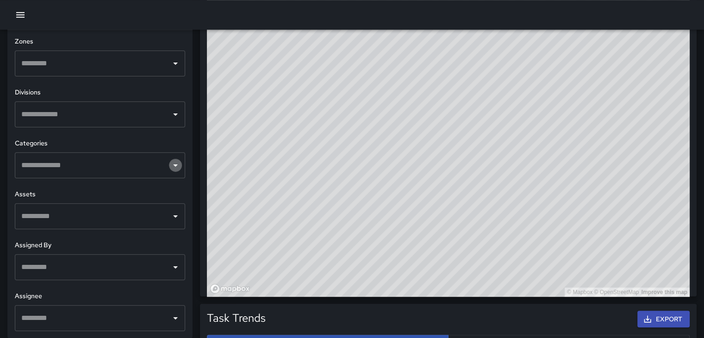
click at [170, 165] on icon "Open" at bounding box center [175, 165] width 11 height 11
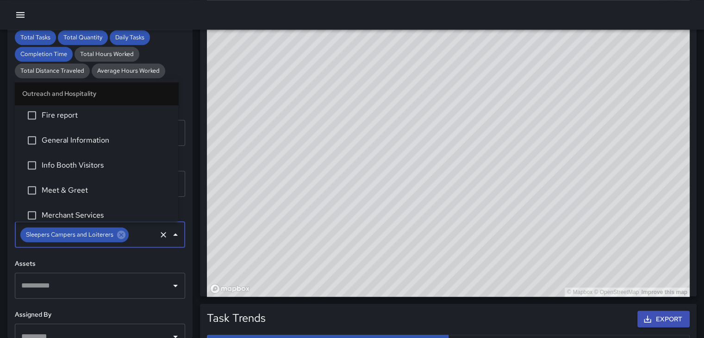
scroll to position [0, 0]
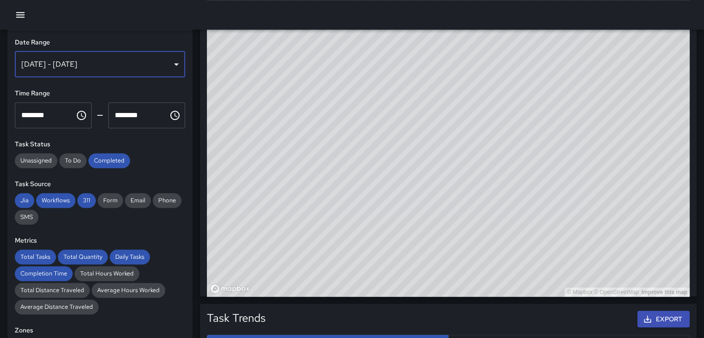
click at [166, 65] on div "[DATE] - [DATE]" at bounding box center [100, 64] width 170 height 26
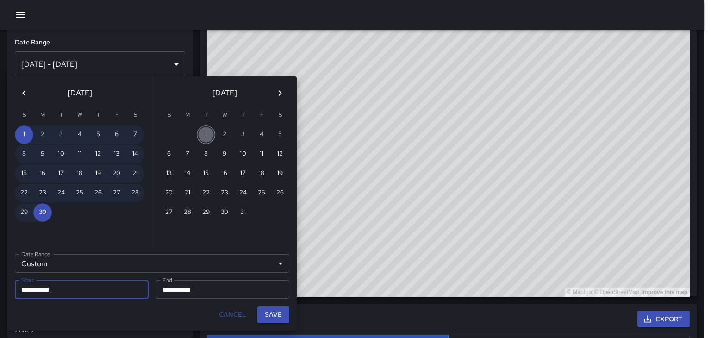
click at [207, 133] on button "1" at bounding box center [206, 134] width 19 height 19
type input "**********"
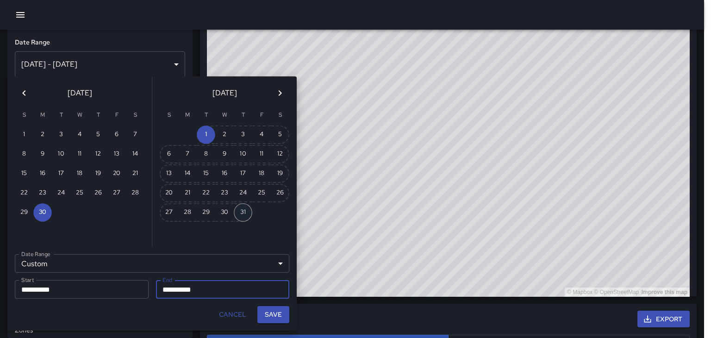
click at [243, 211] on button "31" at bounding box center [243, 212] width 19 height 19
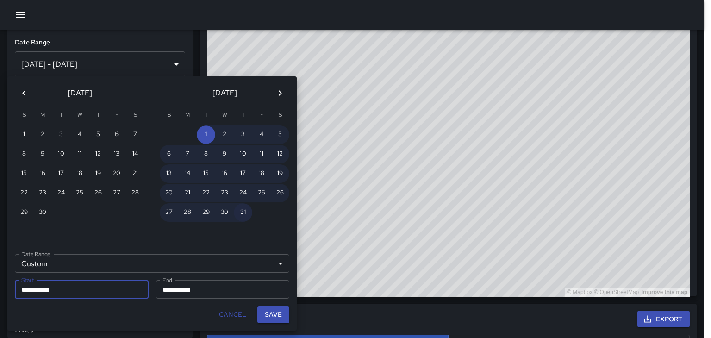
type input "**********"
click at [281, 317] on button "Save" at bounding box center [273, 314] width 32 height 17
type input "**********"
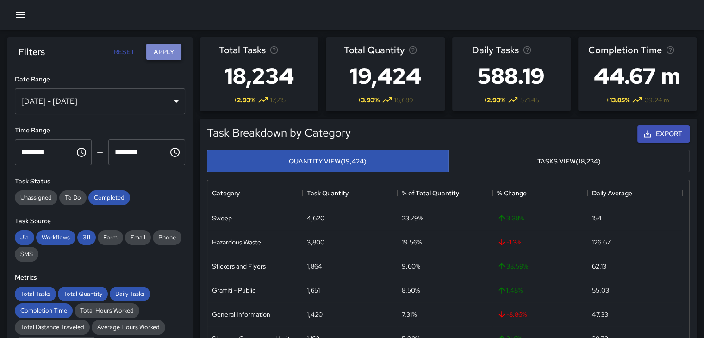
click at [162, 56] on button "Apply" at bounding box center [163, 52] width 35 height 17
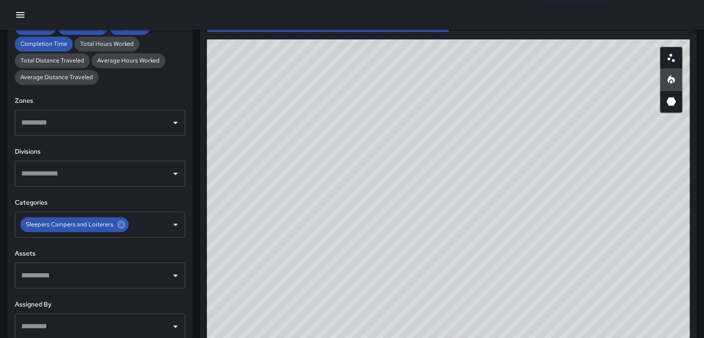
scroll to position [233, 0]
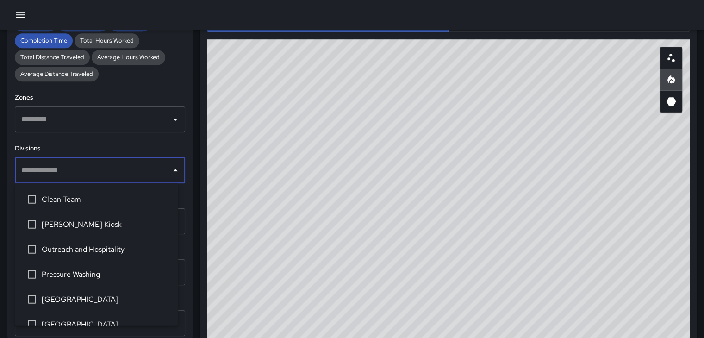
click at [94, 175] on input "text" at bounding box center [93, 171] width 148 height 18
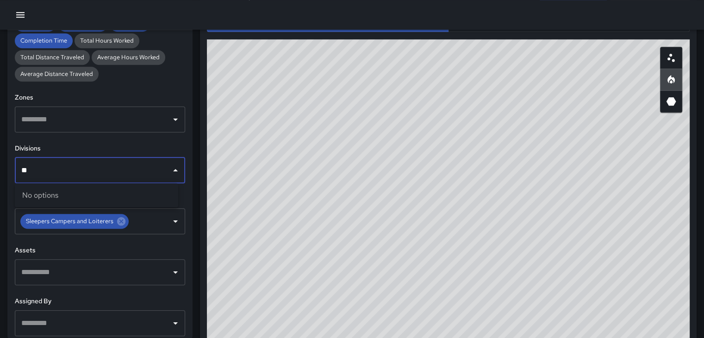
type input "*"
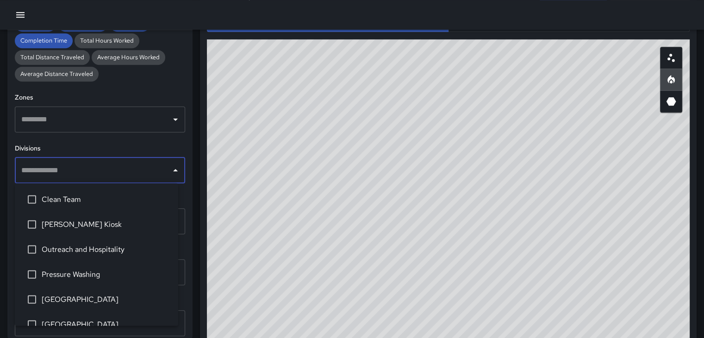
click at [79, 142] on div "**********" at bounding box center [99, 184] width 185 height 308
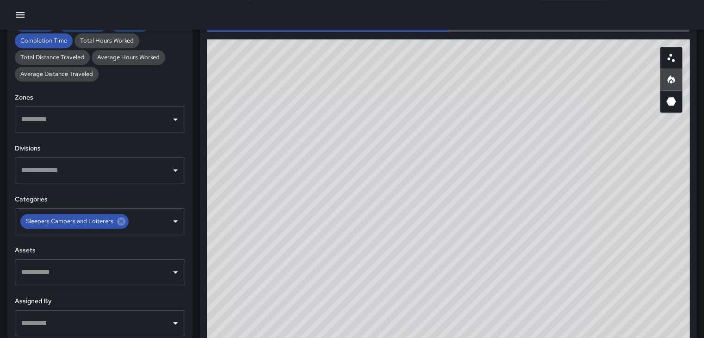
click at [492, 30] on button "button" at bounding box center [569, 22] width 242 height 20
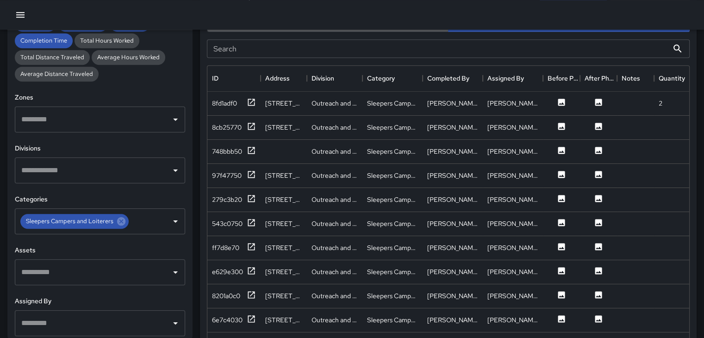
click at [417, 30] on button "button" at bounding box center [328, 22] width 242 height 20
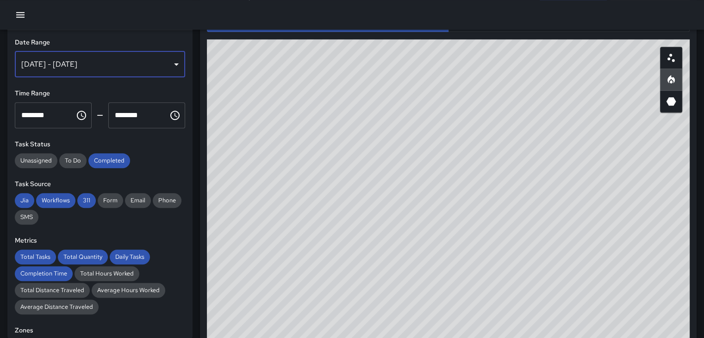
click at [101, 66] on div "[DATE] - [DATE]" at bounding box center [100, 64] width 170 height 26
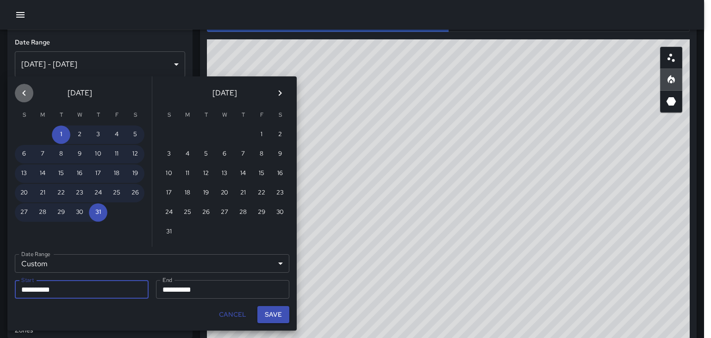
click at [26, 89] on icon "Previous month" at bounding box center [24, 93] width 11 height 11
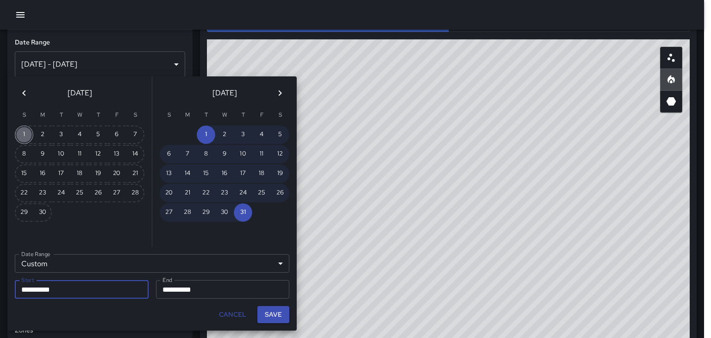
click at [26, 136] on button "1" at bounding box center [24, 134] width 19 height 19
type input "**********"
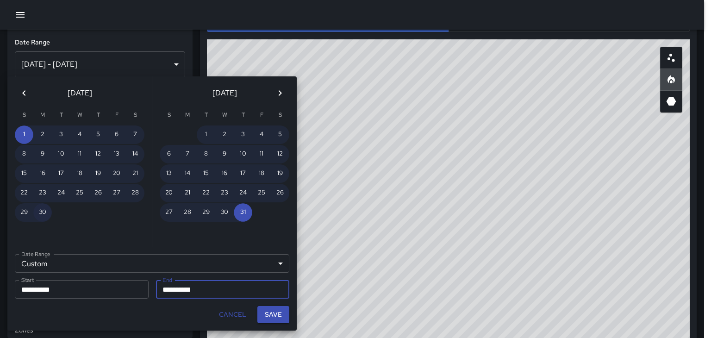
drag, startPoint x: 44, startPoint y: 222, endPoint x: 44, endPoint y: 211, distance: 10.7
click at [44, 211] on div "1 2 3 4 5 6 7 8 9 10 11 12 13 14 15 16 17 18 19 20 21 22 23 24 25 26 27 28 29 30" at bounding box center [79, 186] width 144 height 122
click at [44, 211] on button "30" at bounding box center [42, 212] width 19 height 19
type input "**********"
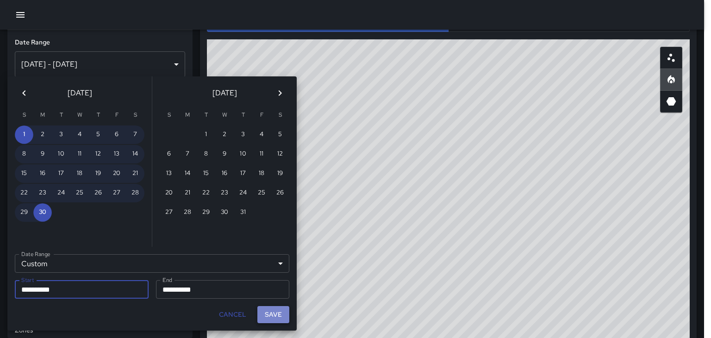
click at [268, 317] on button "Save" at bounding box center [273, 314] width 32 height 17
type input "**********"
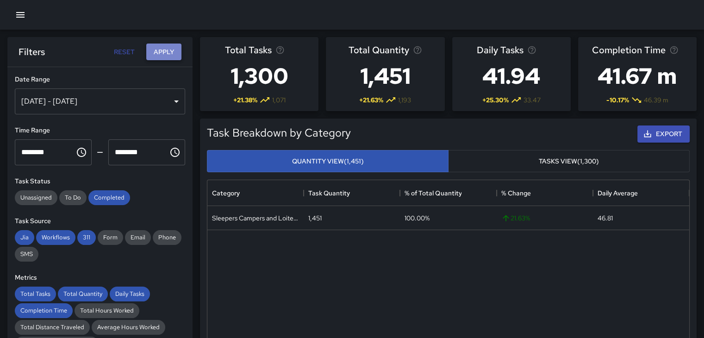
click at [168, 52] on button "Apply" at bounding box center [163, 52] width 35 height 17
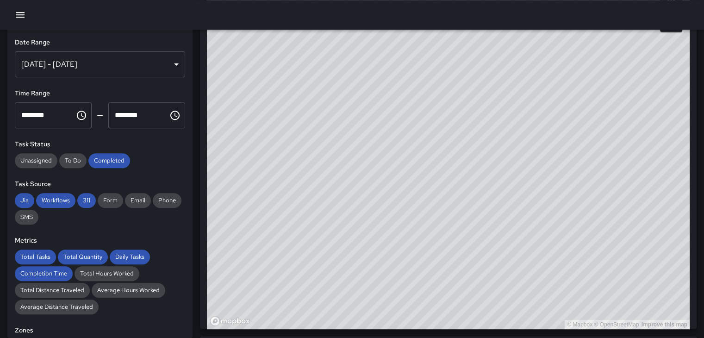
scroll to position [572, 0]
click at [350, 158] on div "© Mapbox © OpenStreetMap Improve this map" at bounding box center [448, 144] width 483 height 370
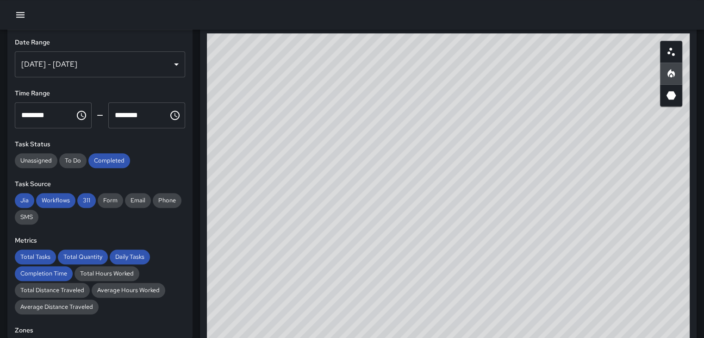
scroll to position [498, 0]
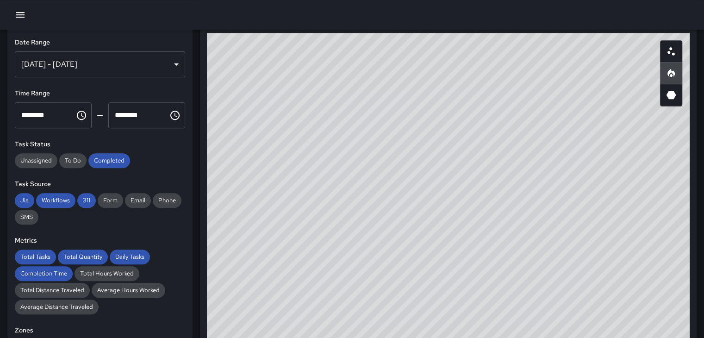
click at [111, 58] on div "[DATE] - [DATE]" at bounding box center [100, 64] width 170 height 26
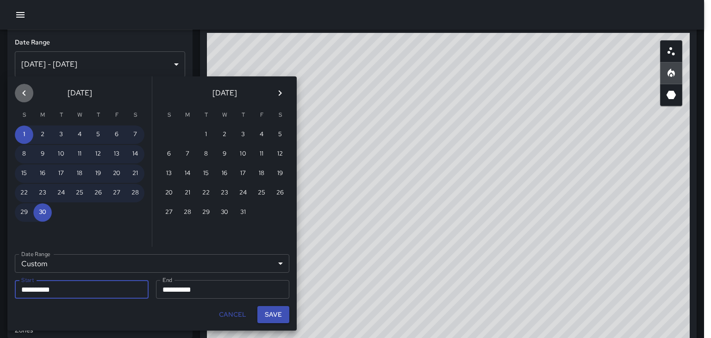
click at [26, 91] on icon "Previous month" at bounding box center [24, 93] width 11 height 11
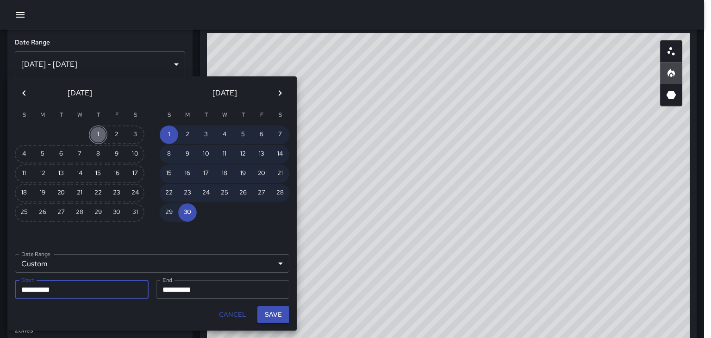
click at [99, 135] on button "1" at bounding box center [98, 134] width 19 height 19
type input "**********"
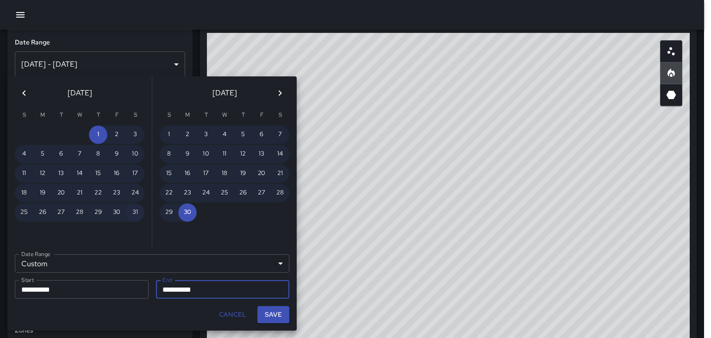
click at [133, 209] on button "31" at bounding box center [135, 212] width 19 height 19
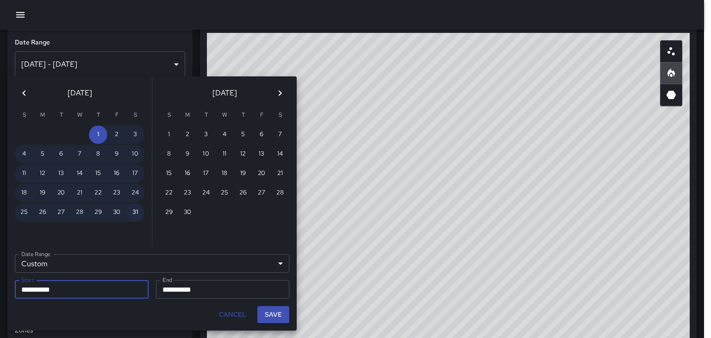
type input "**********"
click at [260, 313] on button "Save" at bounding box center [273, 314] width 32 height 17
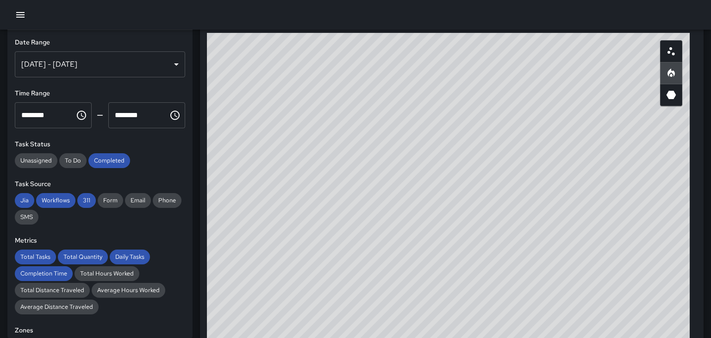
type input "**********"
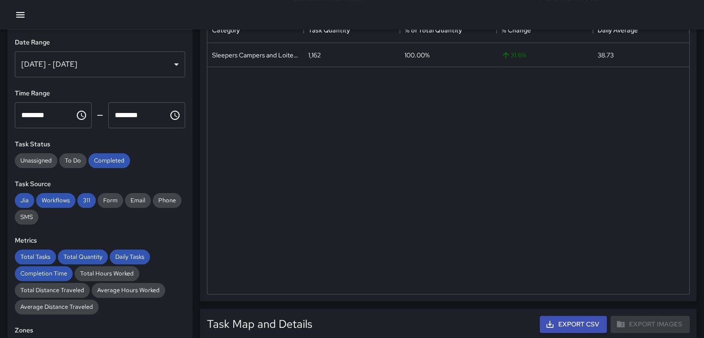
scroll to position [0, 0]
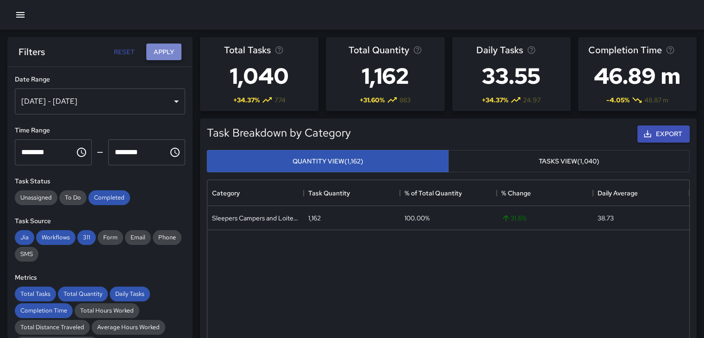
click at [170, 44] on button "Apply" at bounding box center [163, 52] width 35 height 17
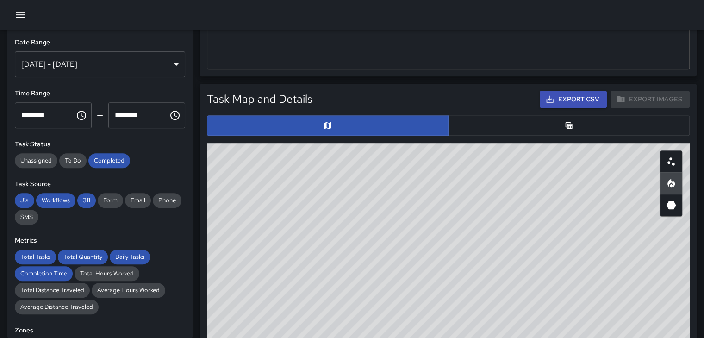
scroll to position [387, 0]
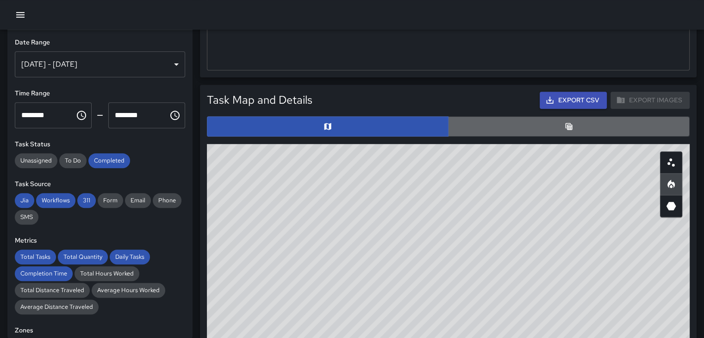
click at [473, 121] on button "button" at bounding box center [569, 126] width 242 height 20
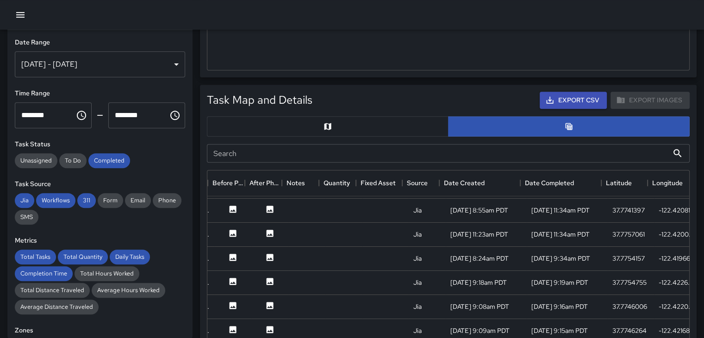
scroll to position [166, 347]
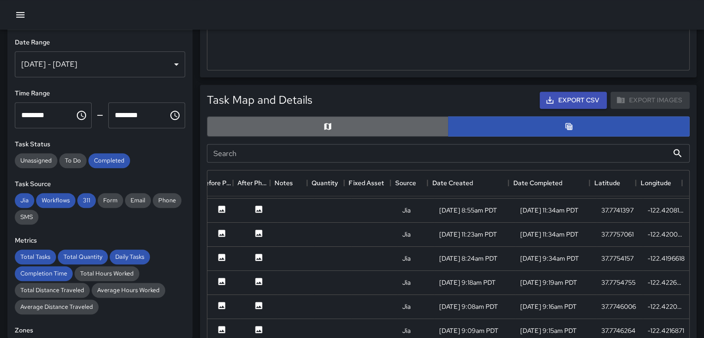
click at [414, 129] on button "button" at bounding box center [328, 126] width 242 height 20
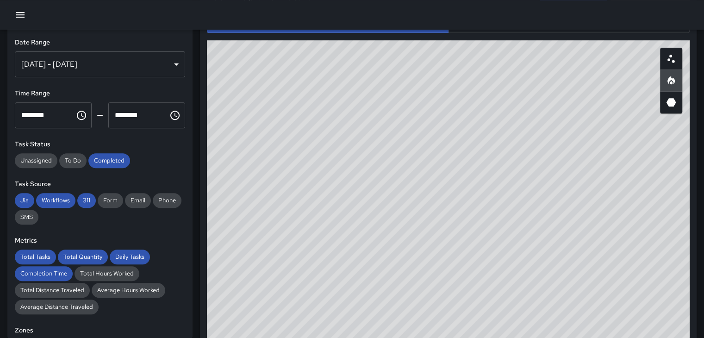
scroll to position [492, 0]
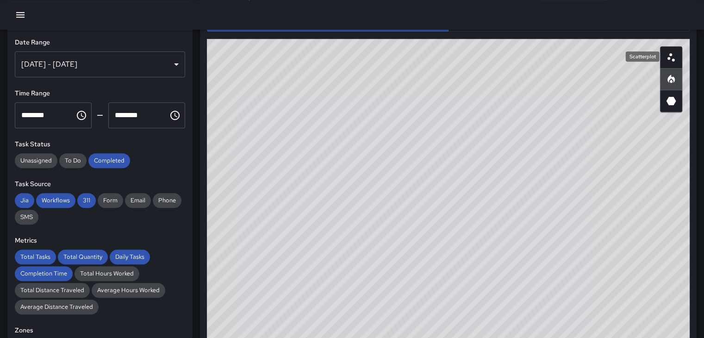
click at [669, 55] on icon "Scatterplot" at bounding box center [671, 57] width 11 height 11
click at [672, 72] on button "button" at bounding box center [671, 79] width 22 height 22
click at [671, 62] on icon "Scatterplot" at bounding box center [671, 57] width 11 height 11
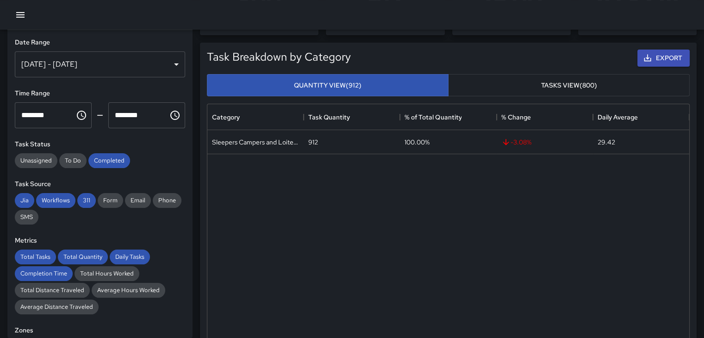
scroll to position [0, 0]
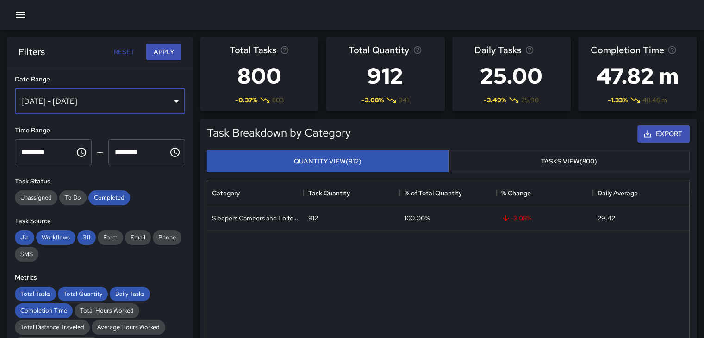
click at [128, 110] on div "[DATE] - [DATE]" at bounding box center [100, 101] width 170 height 26
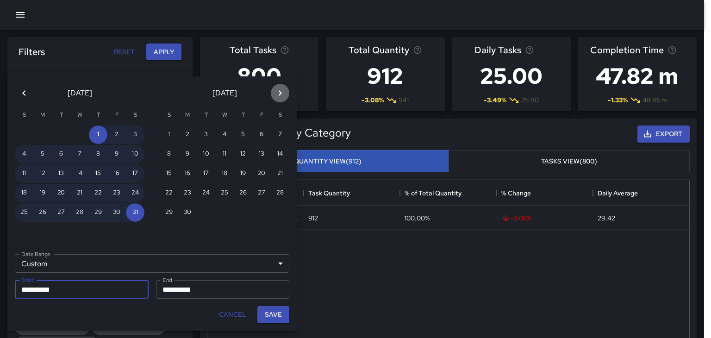
click at [274, 91] on button "Next month" at bounding box center [280, 93] width 19 height 19
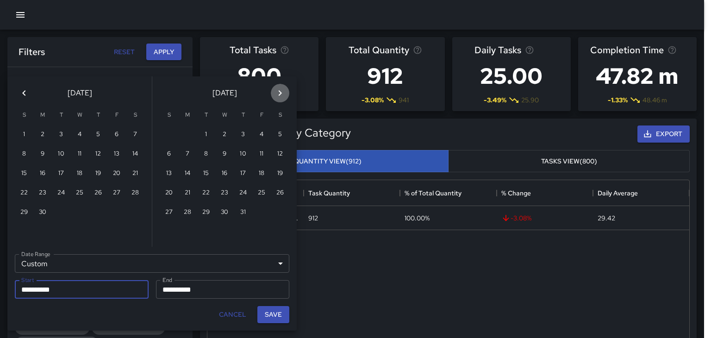
click at [274, 91] on button "Next month" at bounding box center [280, 93] width 19 height 19
click at [18, 88] on button "Previous month" at bounding box center [24, 93] width 19 height 19
click at [115, 138] on button "1" at bounding box center [116, 134] width 19 height 19
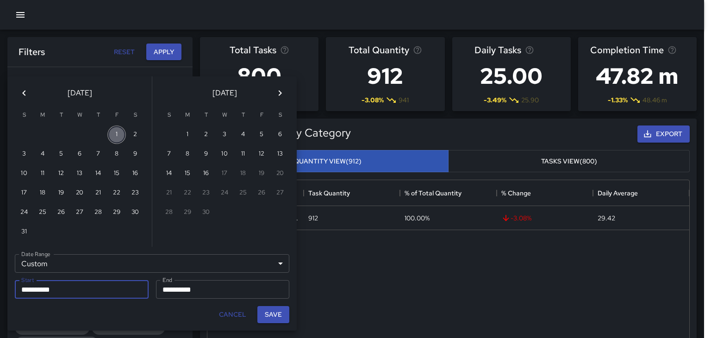
type input "**********"
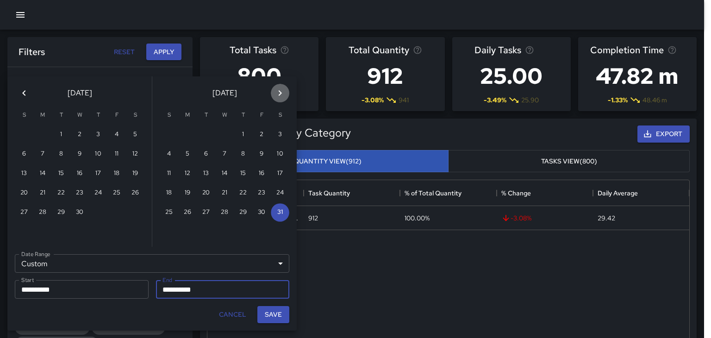
click at [284, 88] on icon "Next month" at bounding box center [280, 93] width 11 height 11
click at [170, 229] on button "31" at bounding box center [169, 232] width 19 height 19
type input "**********"
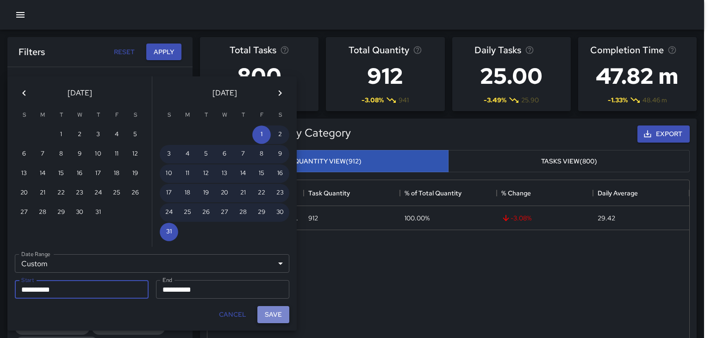
click at [271, 312] on button "Save" at bounding box center [273, 314] width 32 height 17
type input "**********"
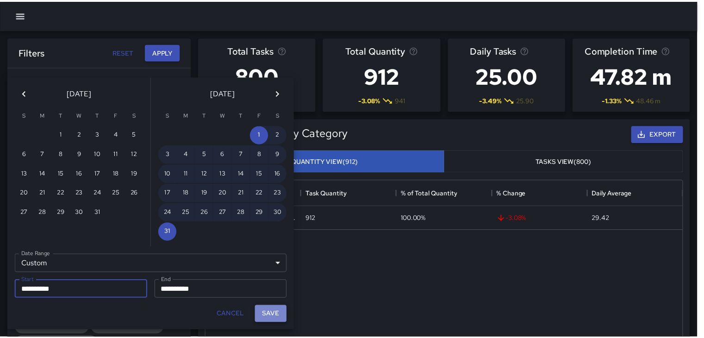
scroll to position [7, 7]
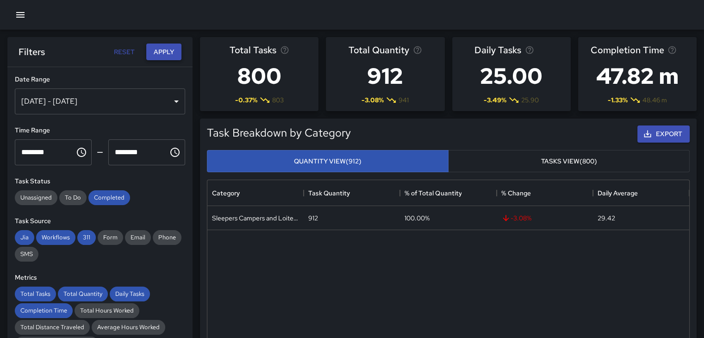
click at [166, 50] on button "Apply" at bounding box center [163, 52] width 35 height 17
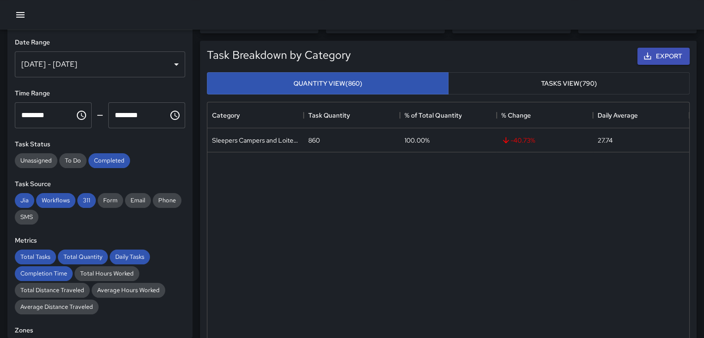
scroll to position [0, 0]
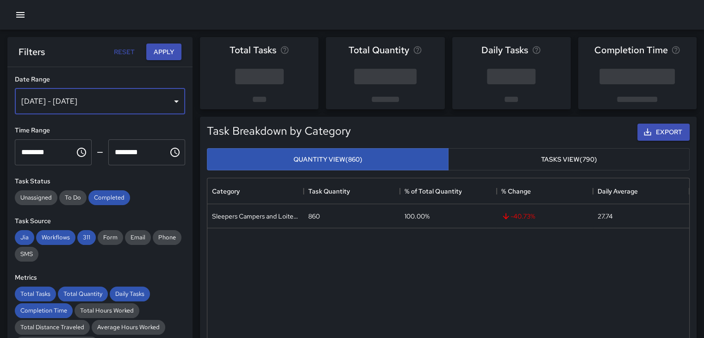
click at [129, 106] on div "[DATE] - [DATE]" at bounding box center [100, 101] width 170 height 26
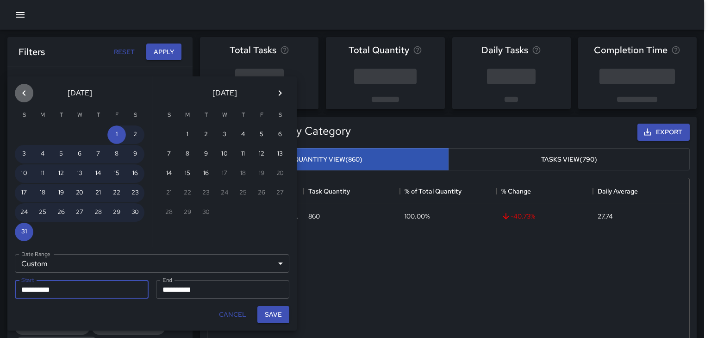
click at [22, 91] on icon "Previous month" at bounding box center [24, 93] width 11 height 11
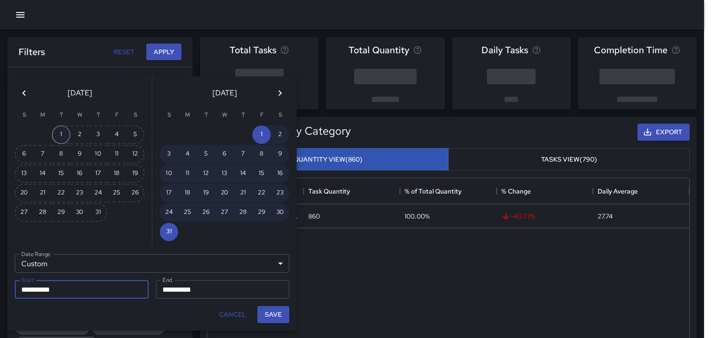
click at [63, 131] on button "1" at bounding box center [61, 134] width 19 height 19
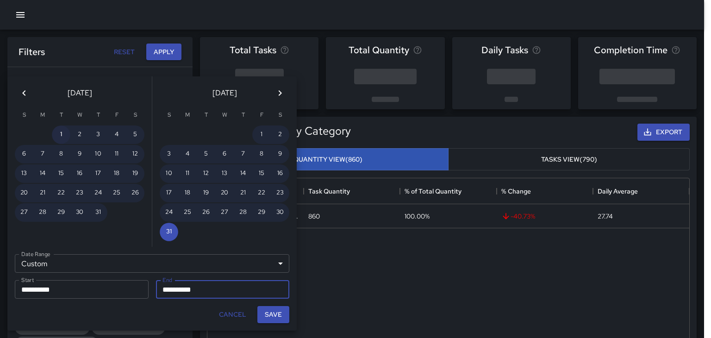
type input "**********"
click at [94, 206] on button "31" at bounding box center [98, 212] width 19 height 19
type input "**********"
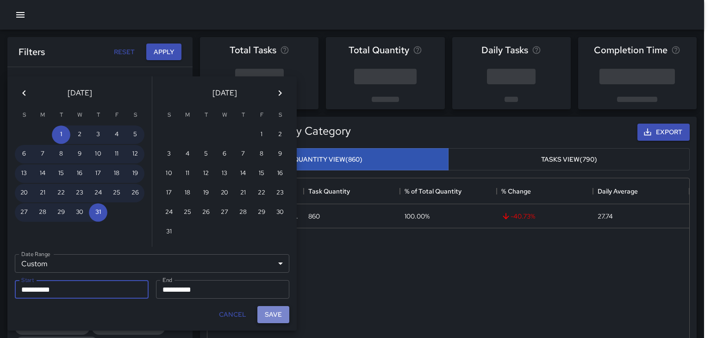
click at [267, 313] on button "Save" at bounding box center [273, 314] width 32 height 17
type input "**********"
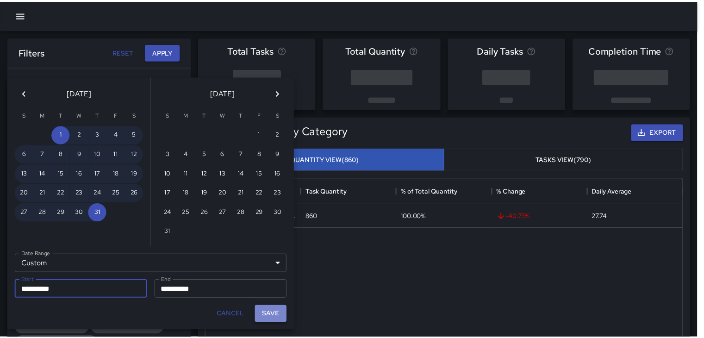
scroll to position [7, 7]
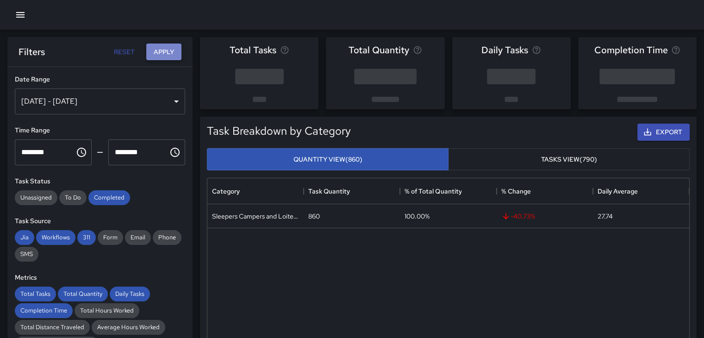
click at [161, 57] on button "Apply" at bounding box center [163, 52] width 35 height 17
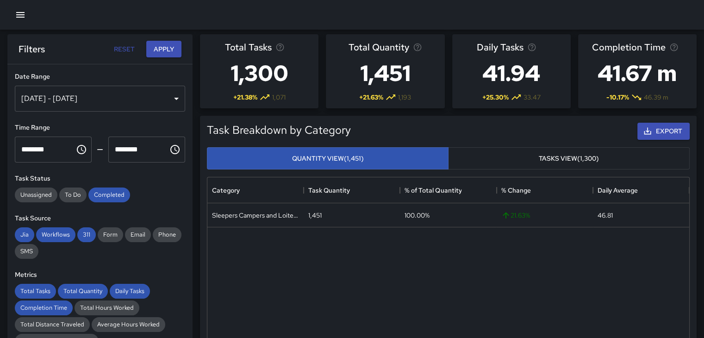
scroll to position [0, 0]
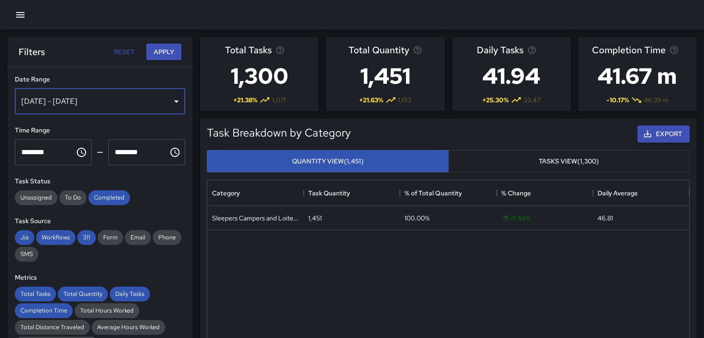
click at [126, 95] on div "[DATE] - [DATE]" at bounding box center [100, 101] width 170 height 26
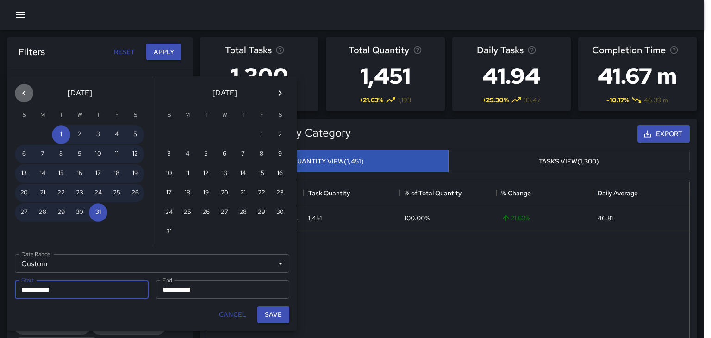
click at [22, 90] on icon "Previous month" at bounding box center [24, 93] width 11 height 11
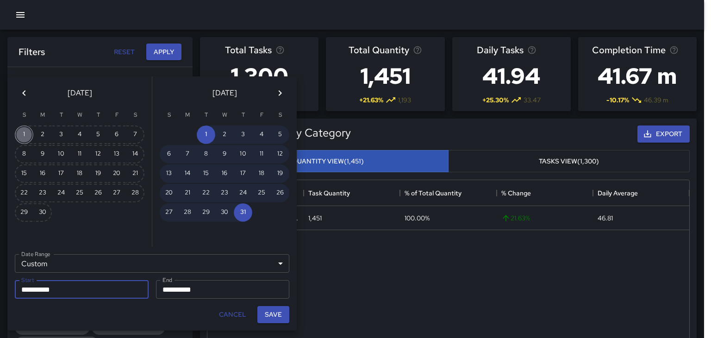
click at [22, 135] on button "1" at bounding box center [24, 134] width 19 height 19
type input "**********"
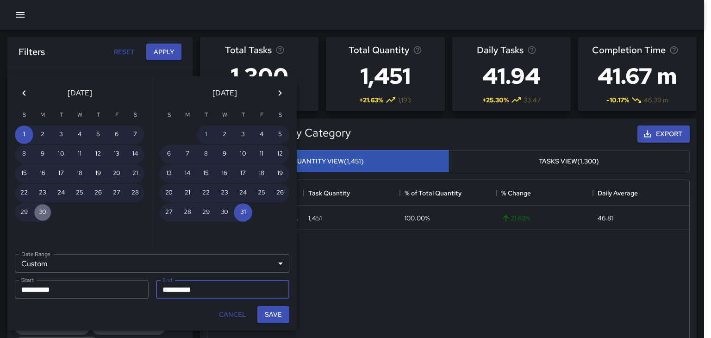
click at [41, 210] on button "30" at bounding box center [42, 212] width 19 height 19
type input "**********"
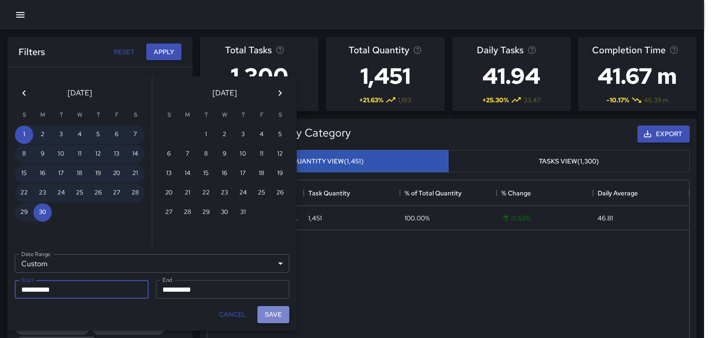
click at [264, 314] on button "Save" at bounding box center [273, 314] width 32 height 17
type input "**********"
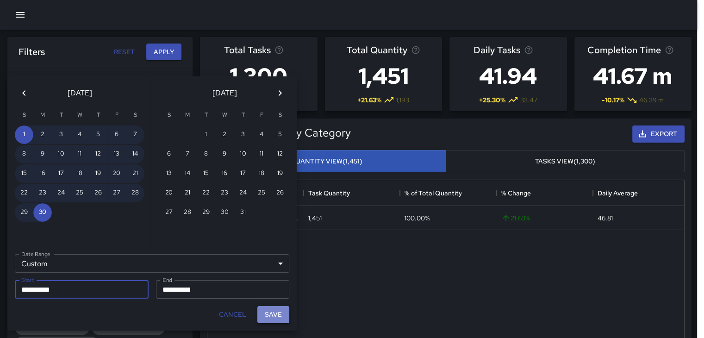
scroll to position [7, 7]
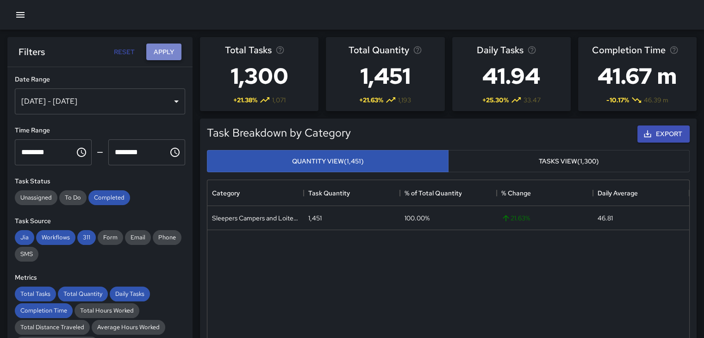
click at [169, 48] on button "Apply" at bounding box center [163, 52] width 35 height 17
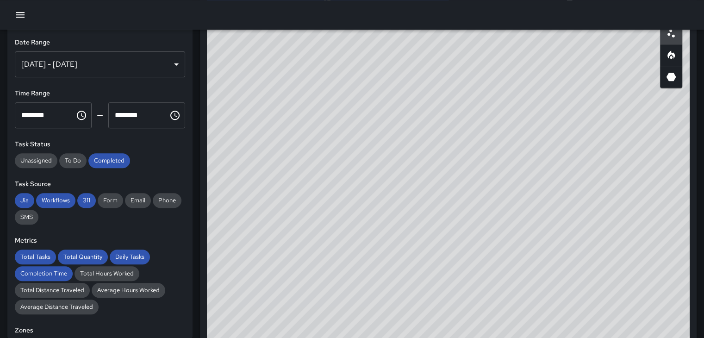
scroll to position [525, 0]
click at [664, 46] on button "button" at bounding box center [671, 46] width 22 height 22
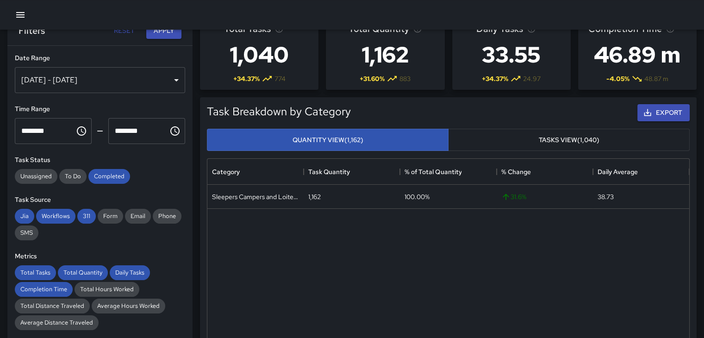
scroll to position [0, 0]
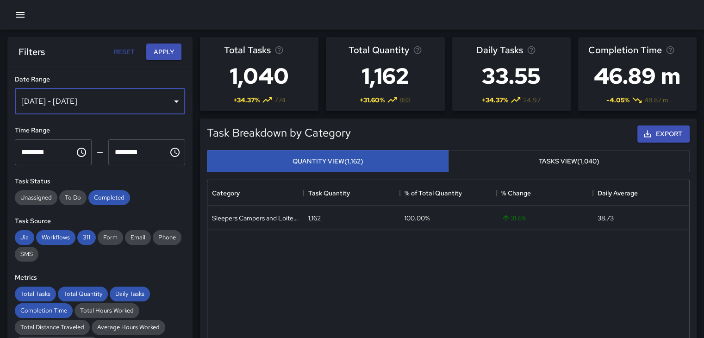
click at [112, 99] on div "[DATE] - [DATE]" at bounding box center [100, 101] width 170 height 26
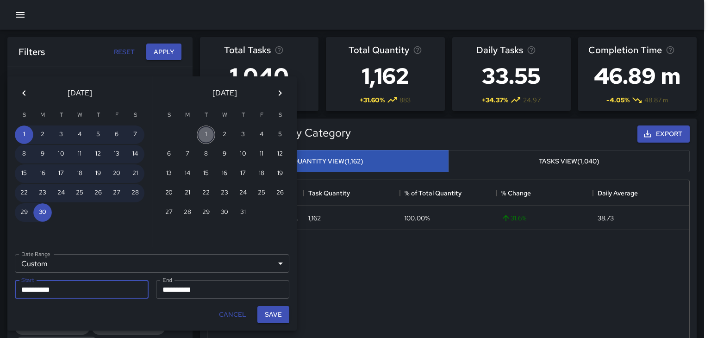
click at [205, 131] on button "1" at bounding box center [206, 134] width 19 height 19
type input "**********"
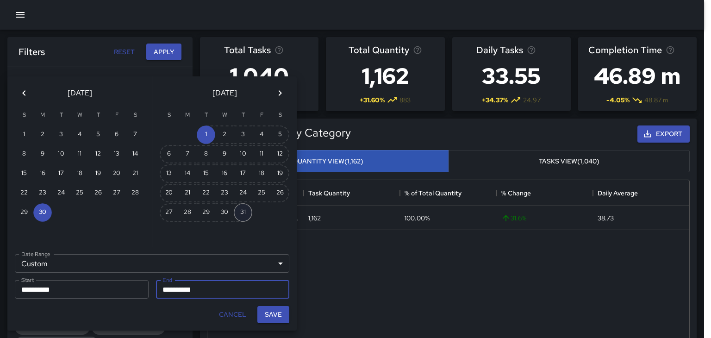
click at [247, 210] on button "31" at bounding box center [243, 212] width 19 height 19
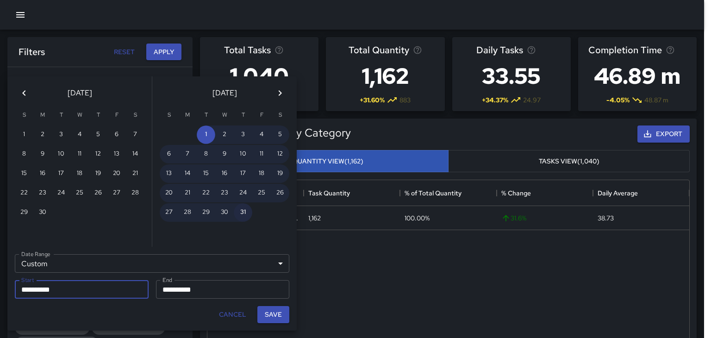
type input "**********"
click at [266, 313] on button "Save" at bounding box center [273, 314] width 32 height 17
type input "**********"
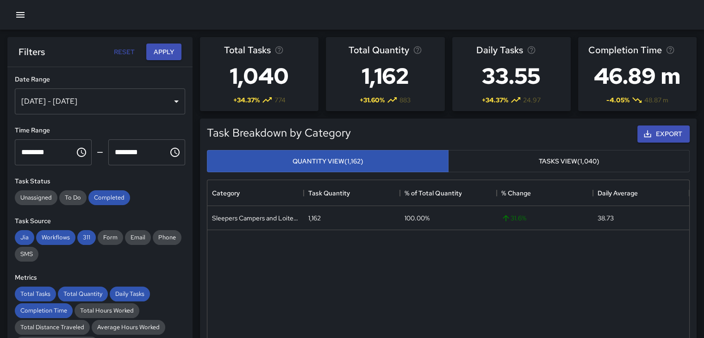
scroll to position [7, 7]
click at [164, 49] on button "Apply" at bounding box center [163, 52] width 35 height 17
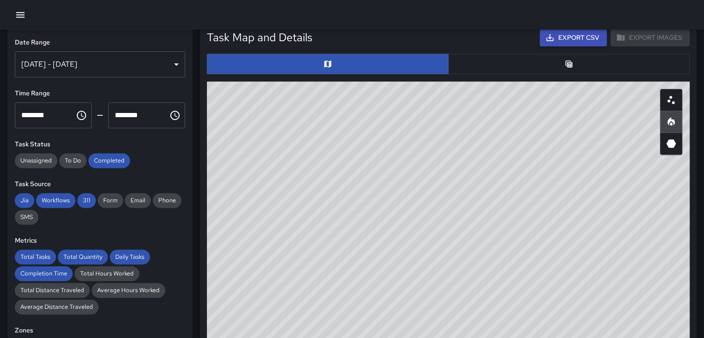
scroll to position [450, 0]
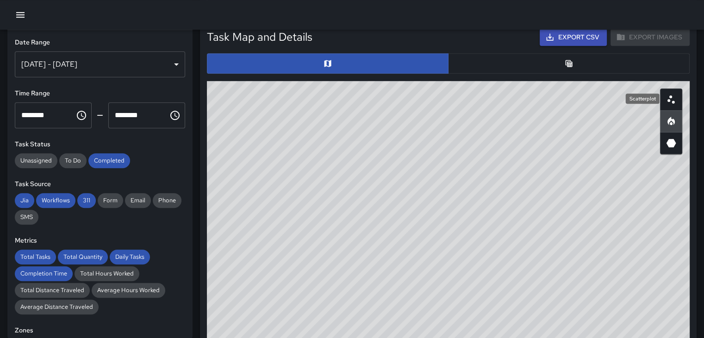
click at [667, 99] on icon "Scatterplot" at bounding box center [671, 99] width 11 height 11
click at [667, 116] on icon "Heatmap" at bounding box center [671, 121] width 11 height 11
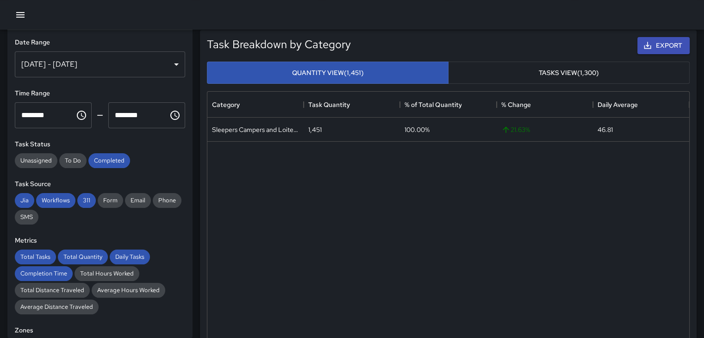
scroll to position [0, 0]
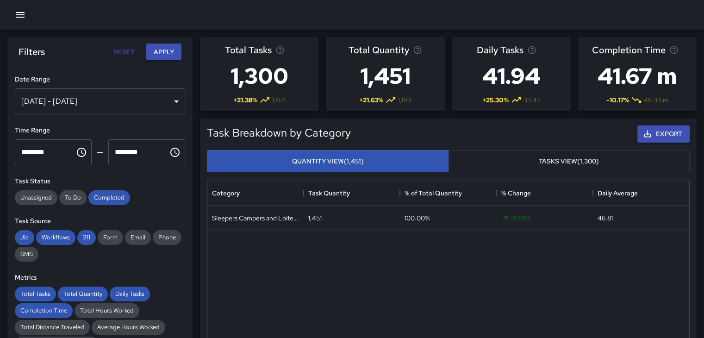
click at [170, 102] on div "[DATE] - [DATE]" at bounding box center [100, 101] width 170 height 26
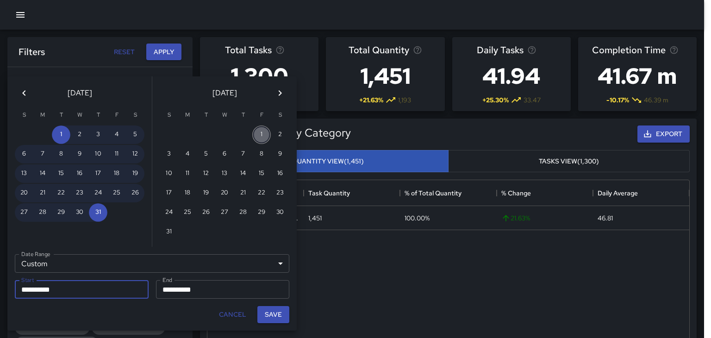
click at [264, 138] on button "1" at bounding box center [261, 134] width 19 height 19
type input "**********"
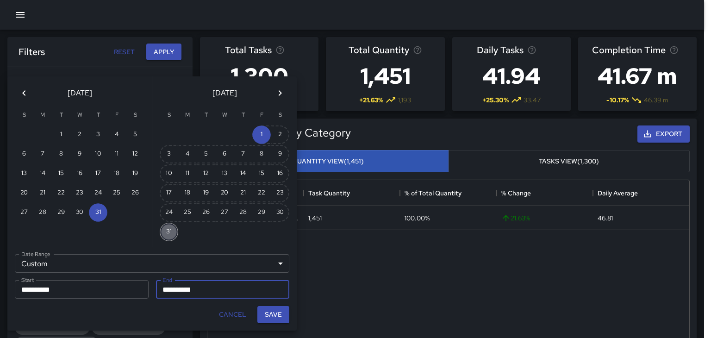
click at [178, 228] on button "31" at bounding box center [169, 232] width 19 height 19
type input "**********"
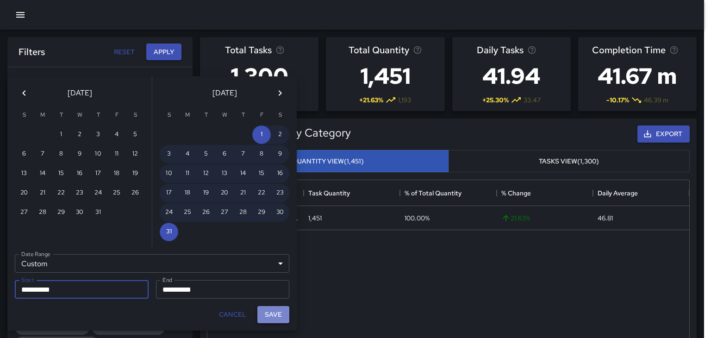
click at [263, 312] on button "Save" at bounding box center [273, 314] width 32 height 17
type input "**********"
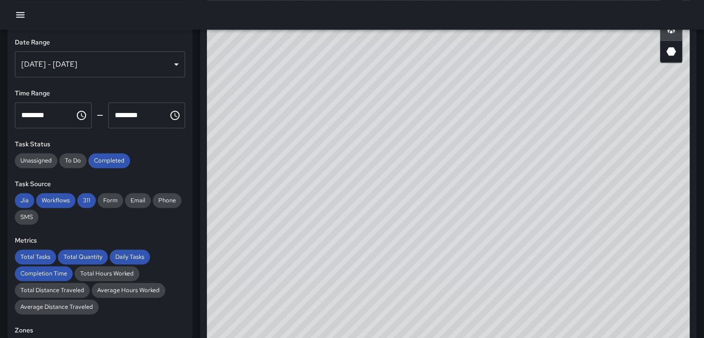
scroll to position [498, 0]
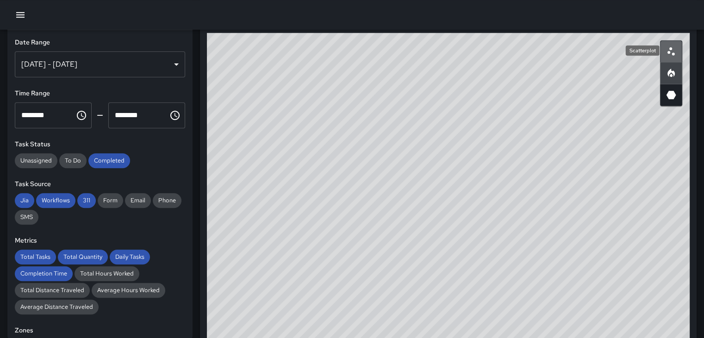
click at [668, 48] on icon "Scatterplot" at bounding box center [671, 51] width 11 height 11
click at [170, 62] on div "[DATE] - [DATE]" at bounding box center [100, 64] width 170 height 26
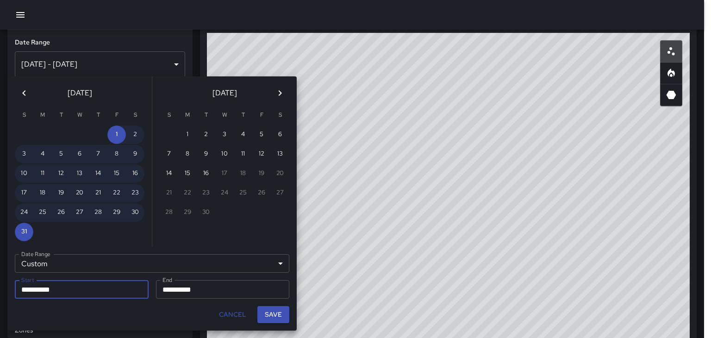
click at [19, 88] on icon "Previous month" at bounding box center [24, 93] width 11 height 11
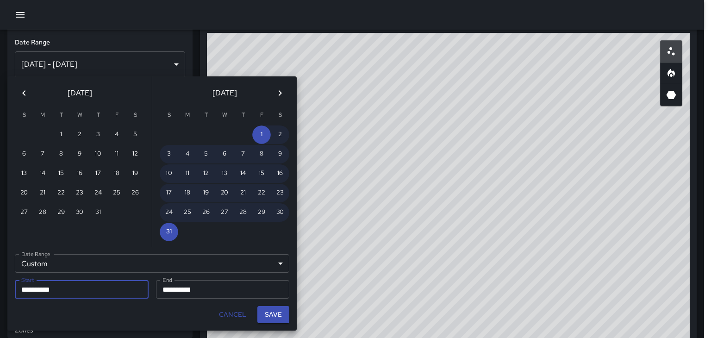
click at [20, 86] on button "Previous month" at bounding box center [24, 93] width 19 height 19
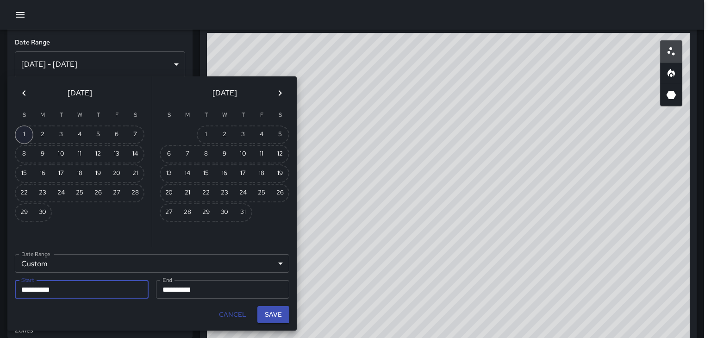
click at [19, 133] on button "1" at bounding box center [24, 134] width 19 height 19
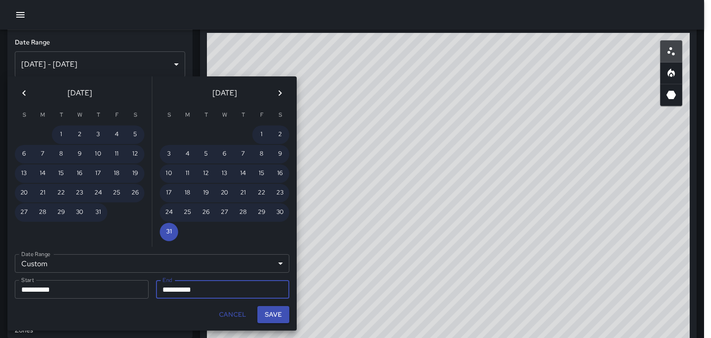
type input "**********"
click at [24, 85] on button "Previous month" at bounding box center [24, 93] width 19 height 19
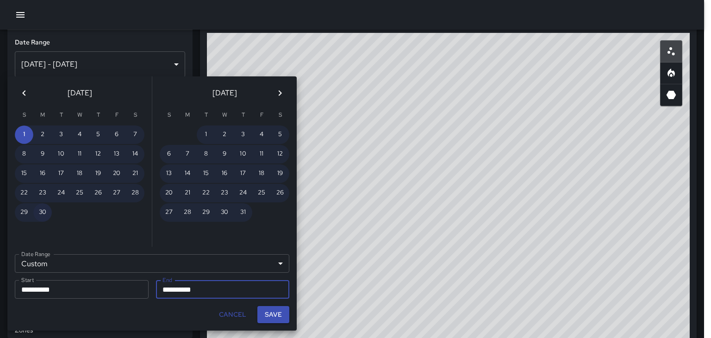
click at [46, 207] on button "30" at bounding box center [42, 212] width 19 height 19
type input "**********"
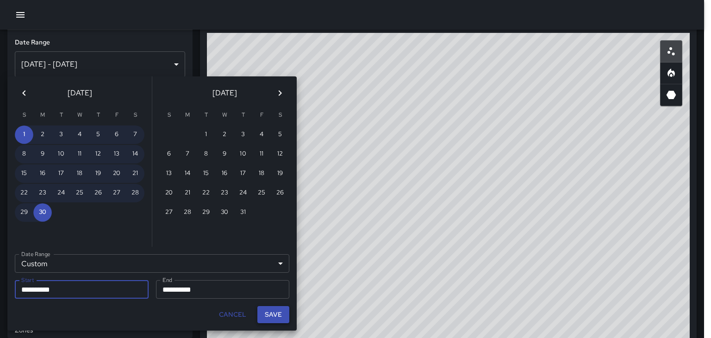
click at [269, 313] on button "Save" at bounding box center [273, 314] width 32 height 17
type input "**********"
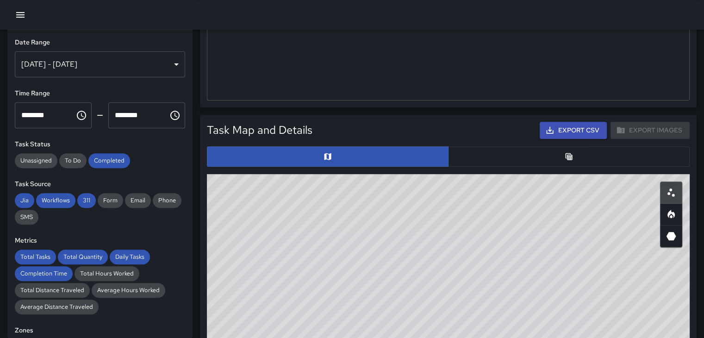
scroll to position [359, 0]
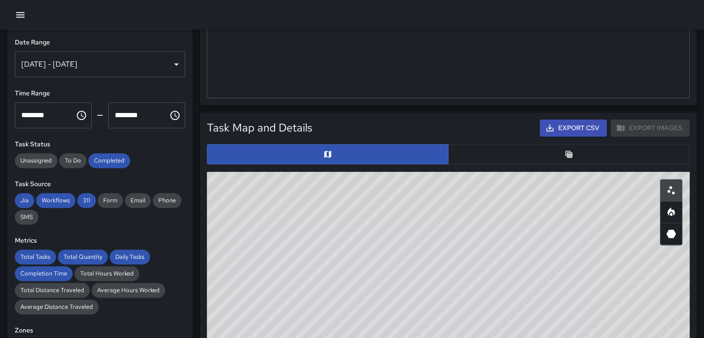
click at [675, 208] on icon "Heatmap" at bounding box center [671, 212] width 11 height 11
drag, startPoint x: 286, startPoint y: 260, endPoint x: 437, endPoint y: 295, distance: 155.3
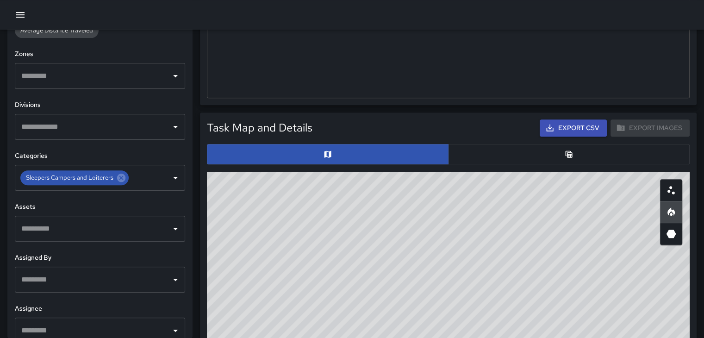
scroll to position [278, 0]
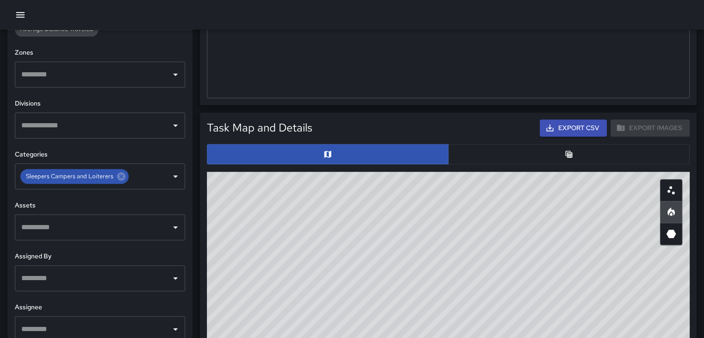
drag, startPoint x: 376, startPoint y: 239, endPoint x: 390, endPoint y: 245, distance: 15.4
drag, startPoint x: 398, startPoint y: 267, endPoint x: 396, endPoint y: 287, distance: 20.0
drag, startPoint x: 380, startPoint y: 258, endPoint x: 350, endPoint y: 225, distance: 44.9
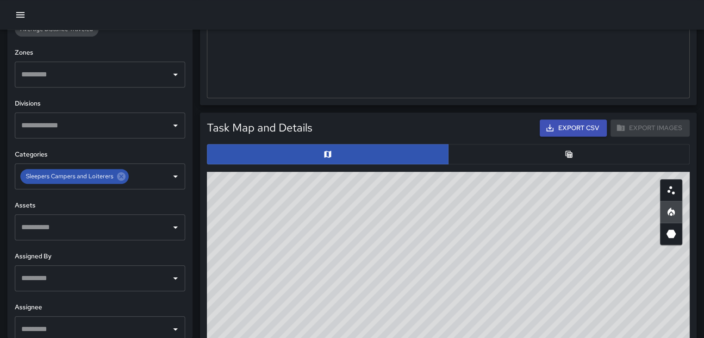
drag, startPoint x: 376, startPoint y: 228, endPoint x: 370, endPoint y: 254, distance: 26.6
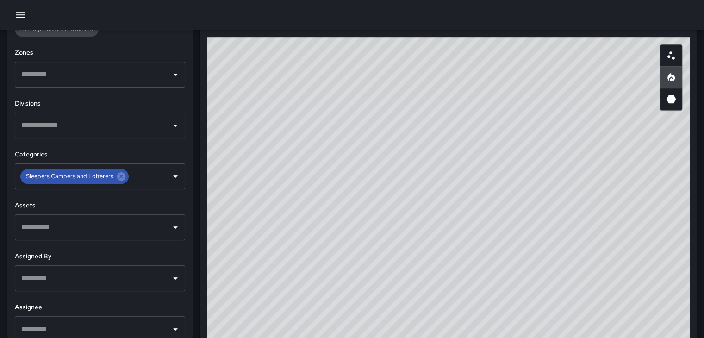
scroll to position [498, 0]
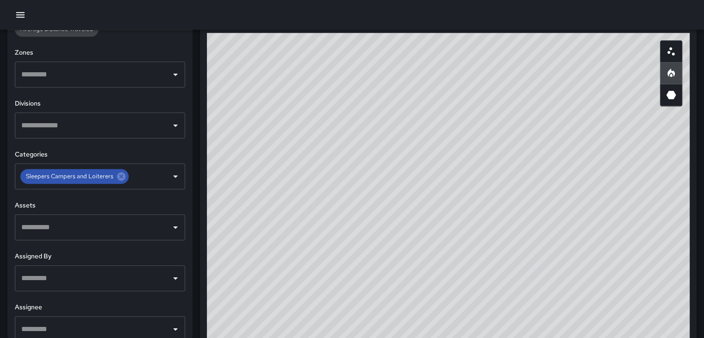
drag, startPoint x: 529, startPoint y: 126, endPoint x: 528, endPoint y: 149, distance: 22.3
click at [526, 153] on div "© Mapbox © OpenStreetMap Improve this map" at bounding box center [448, 218] width 483 height 370
drag, startPoint x: 350, startPoint y: 162, endPoint x: 357, endPoint y: 208, distance: 46.9
click at [354, 214] on div "© Mapbox © OpenStreetMap Improve this map" at bounding box center [448, 218] width 483 height 370
drag, startPoint x: 556, startPoint y: 215, endPoint x: 504, endPoint y: 106, distance: 120.5
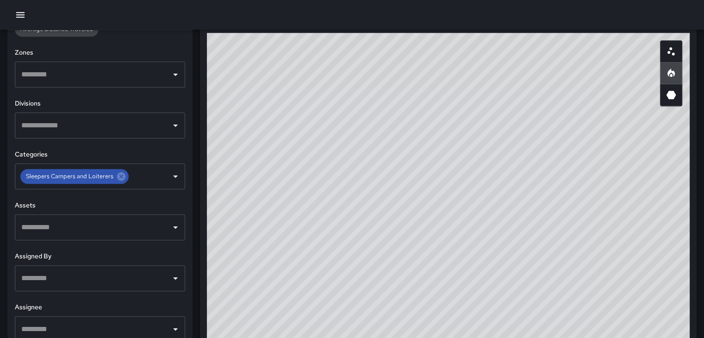
click at [504, 106] on div "© Mapbox © OpenStreetMap Improve this map" at bounding box center [448, 218] width 483 height 370
